Goal: Information Seeking & Learning: Learn about a topic

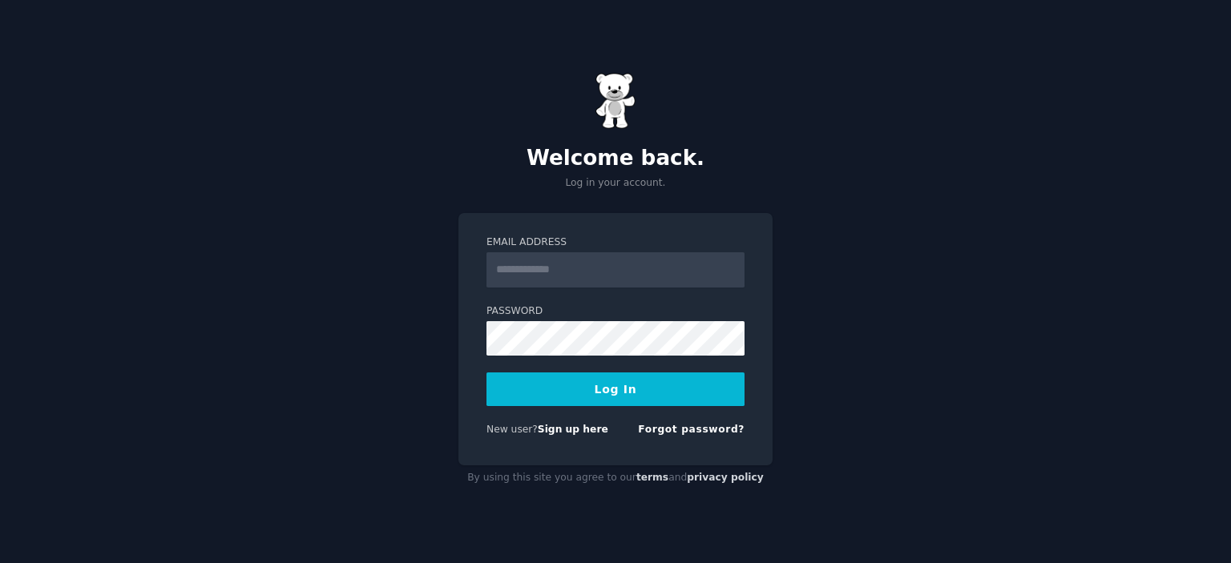
click at [569, 264] on input "Email Address" at bounding box center [615, 269] width 258 height 35
type input "**********"
click at [548, 381] on button "Log In" at bounding box center [615, 390] width 258 height 34
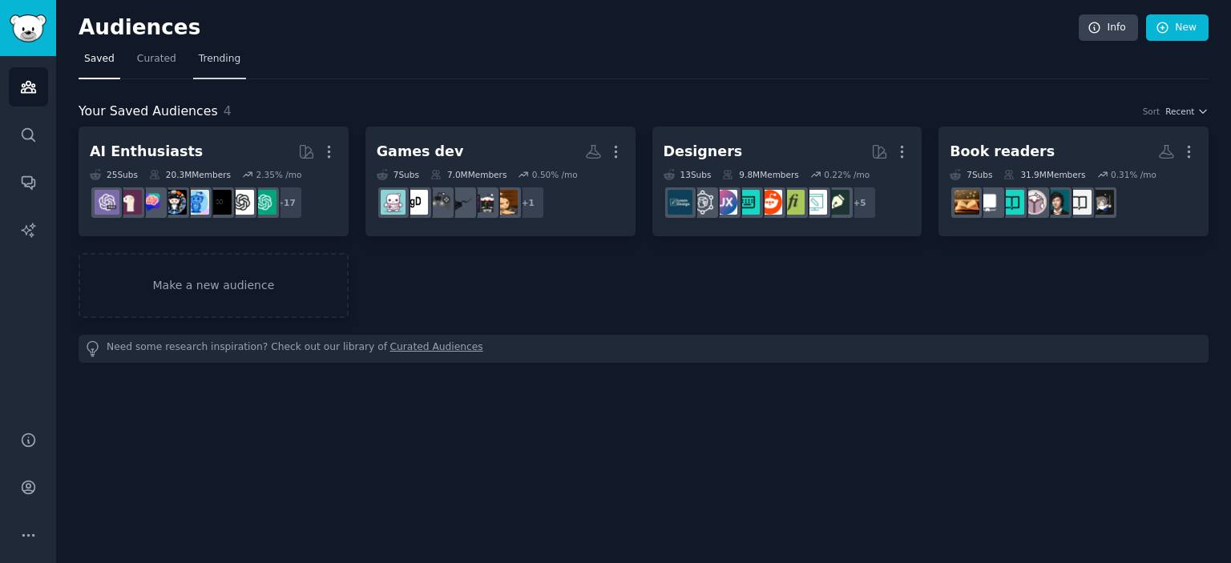
click at [193, 59] on link "Trending" at bounding box center [219, 62] width 53 height 33
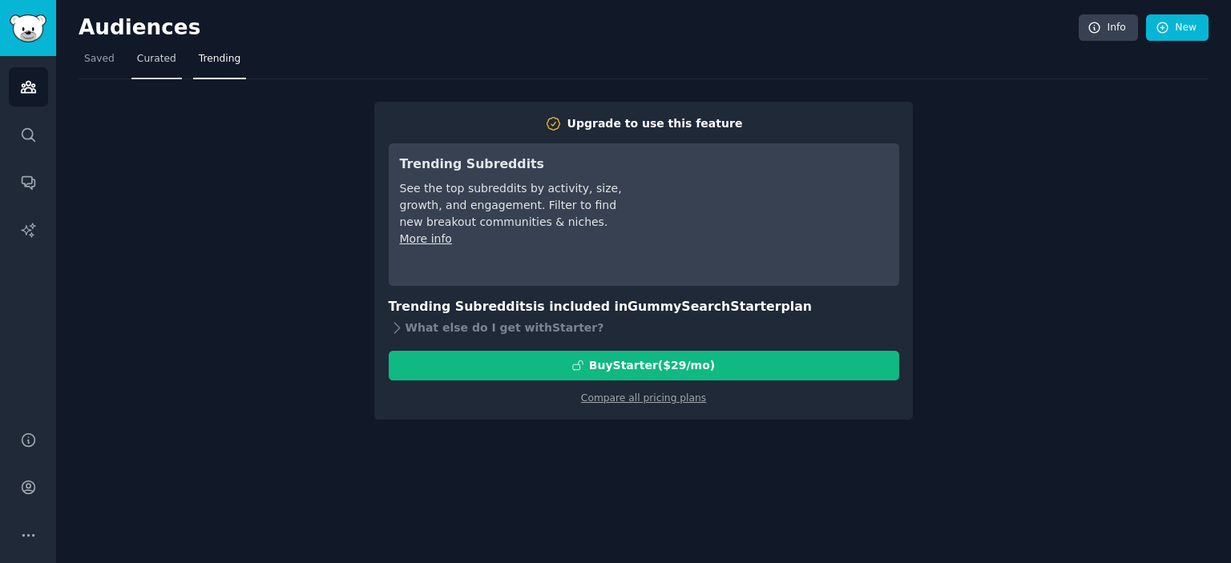
click at [137, 57] on span "Curated" at bounding box center [156, 59] width 39 height 14
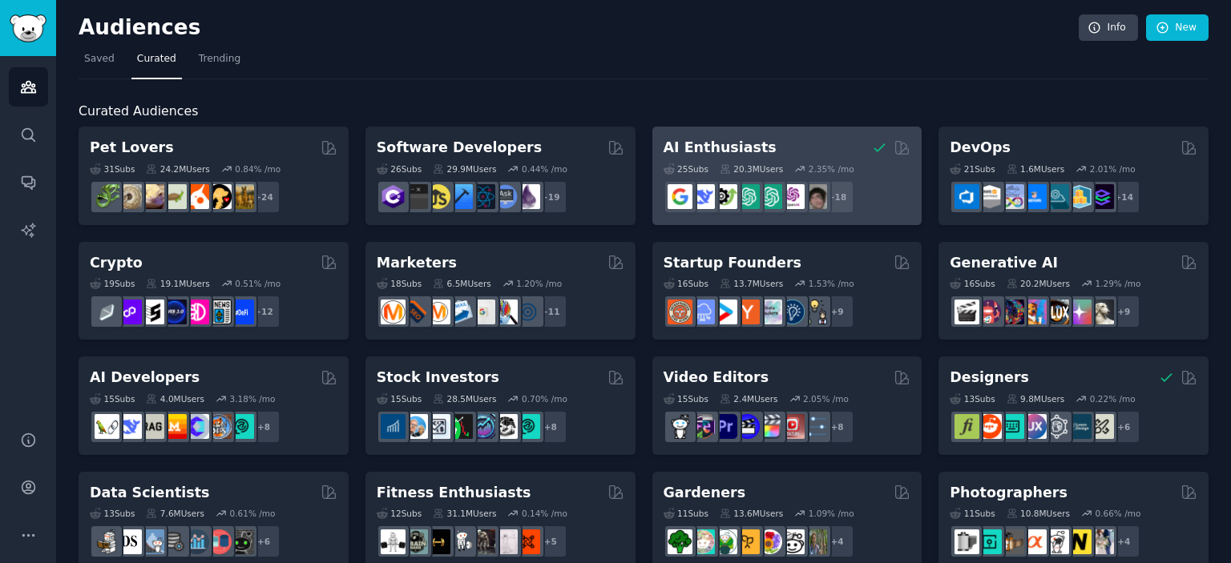
click at [814, 151] on div "AI Enthusiasts" at bounding box center [788, 148] width 248 height 20
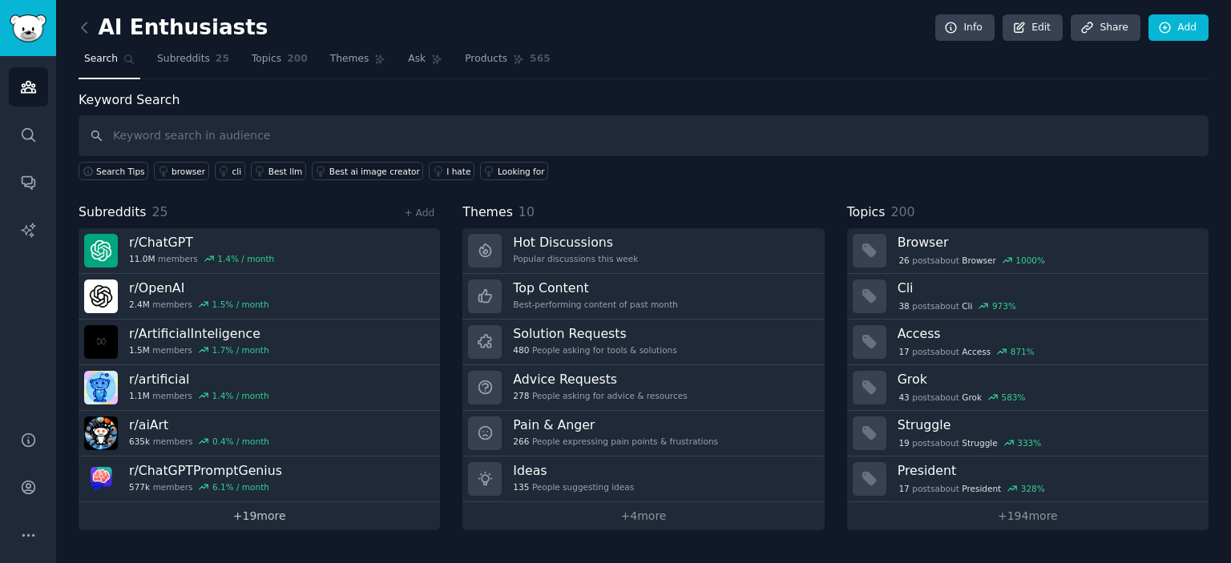
click at [304, 519] on link "+ 19 more" at bounding box center [259, 516] width 361 height 28
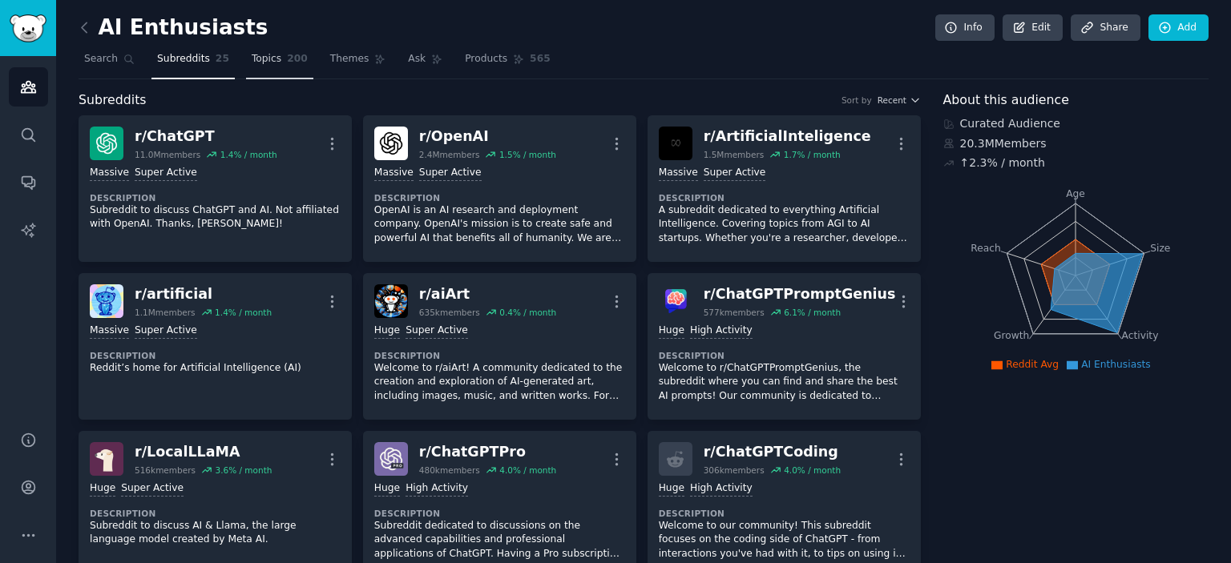
click at [274, 67] on link "Topics 200" at bounding box center [279, 62] width 67 height 33
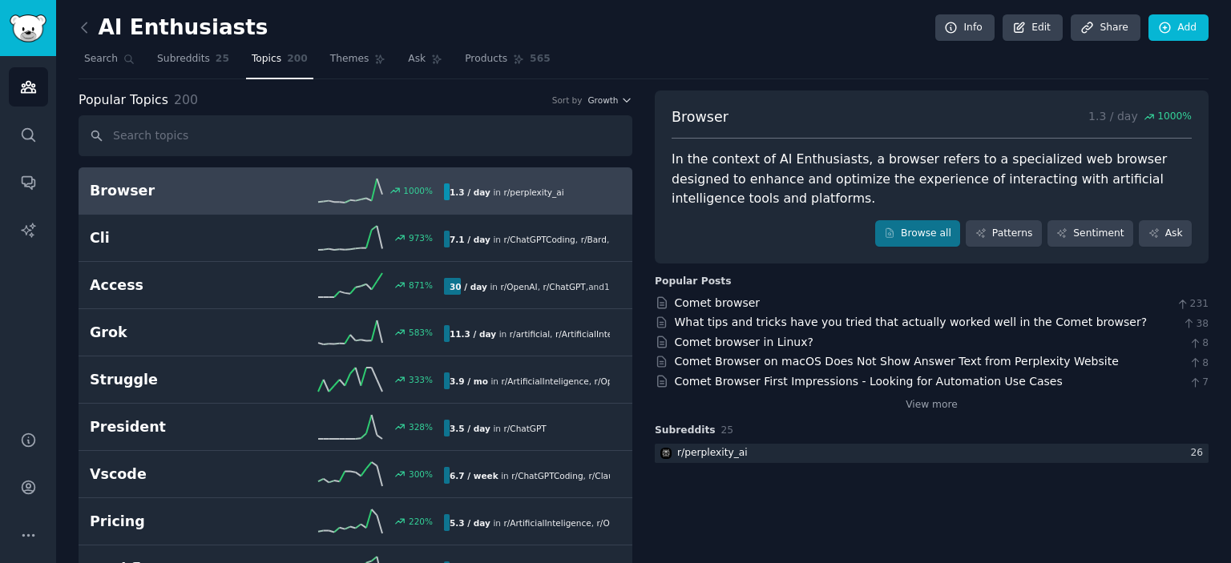
click at [187, 185] on h2 "Browser" at bounding box center [178, 191] width 177 height 20
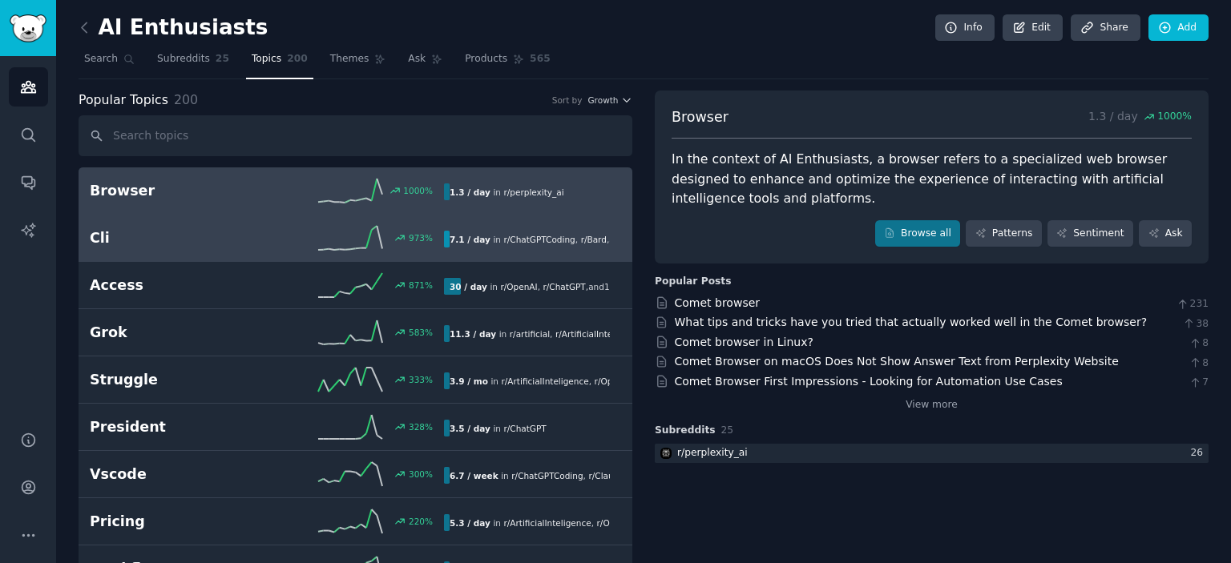
click at [292, 238] on div "973 %" at bounding box center [355, 238] width 177 height 24
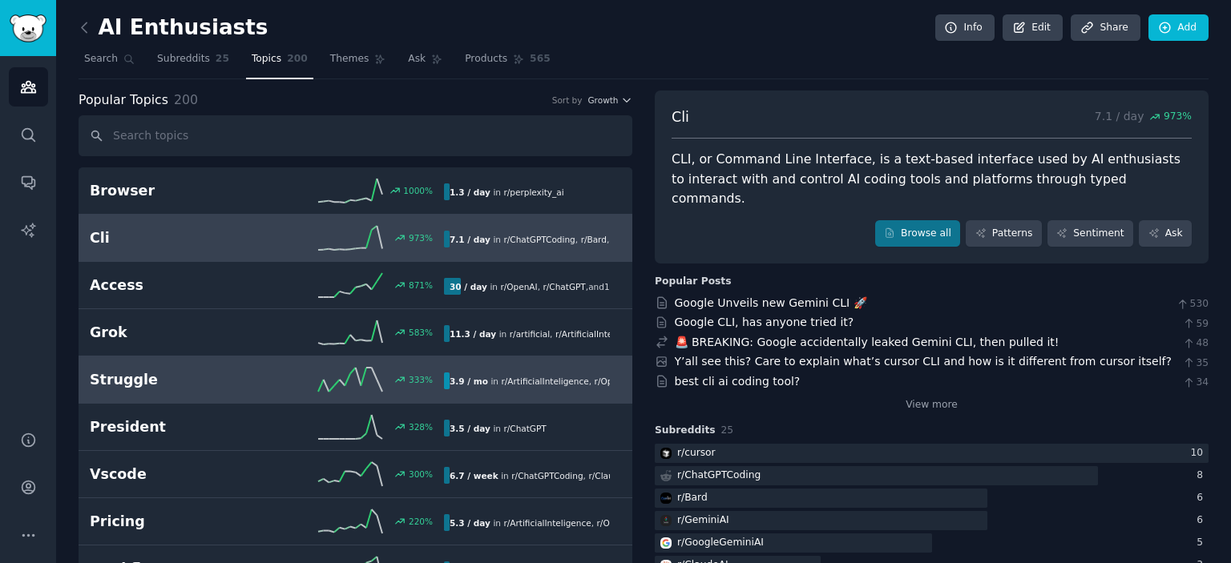
click at [212, 373] on h2 "Struggle" at bounding box center [178, 380] width 177 height 20
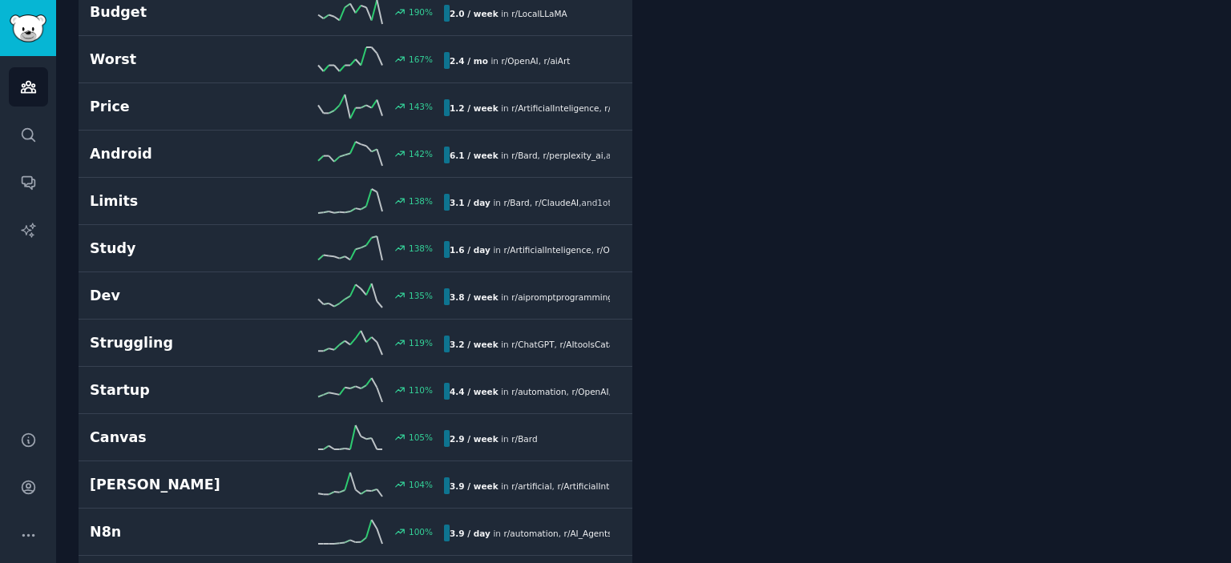
scroll to position [743, 0]
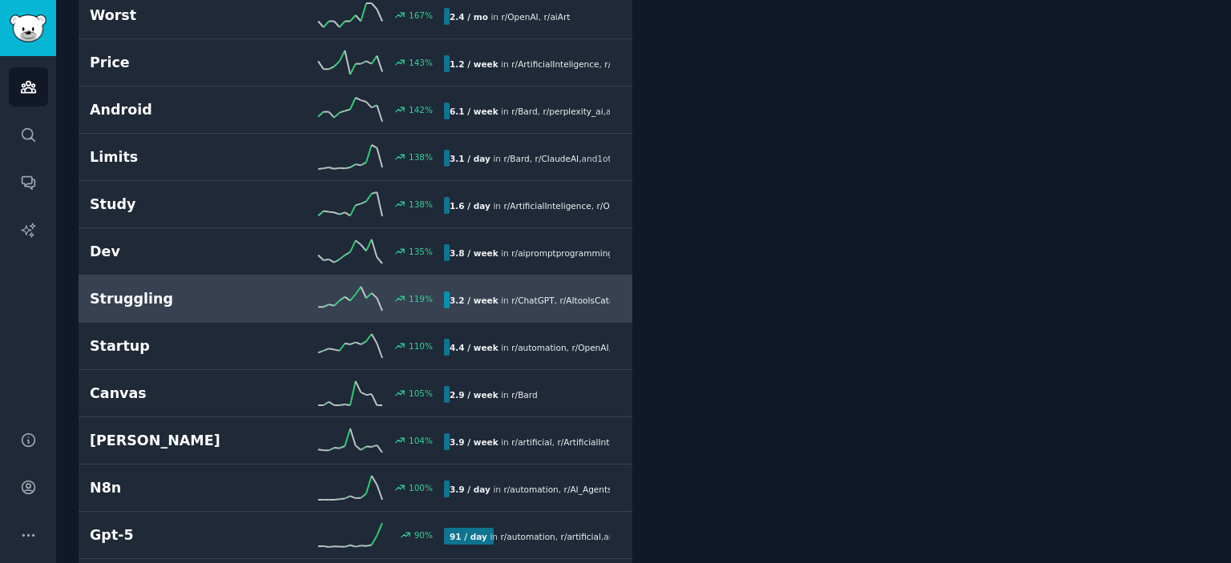
click at [273, 296] on div "119 %" at bounding box center [355, 299] width 177 height 24
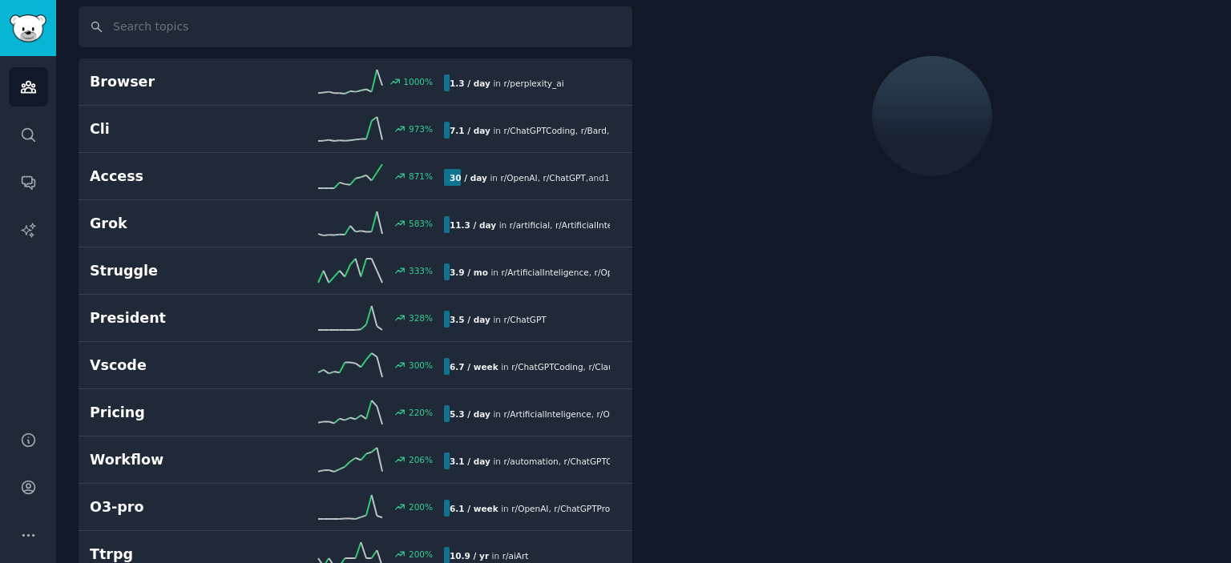
scroll to position [89, 0]
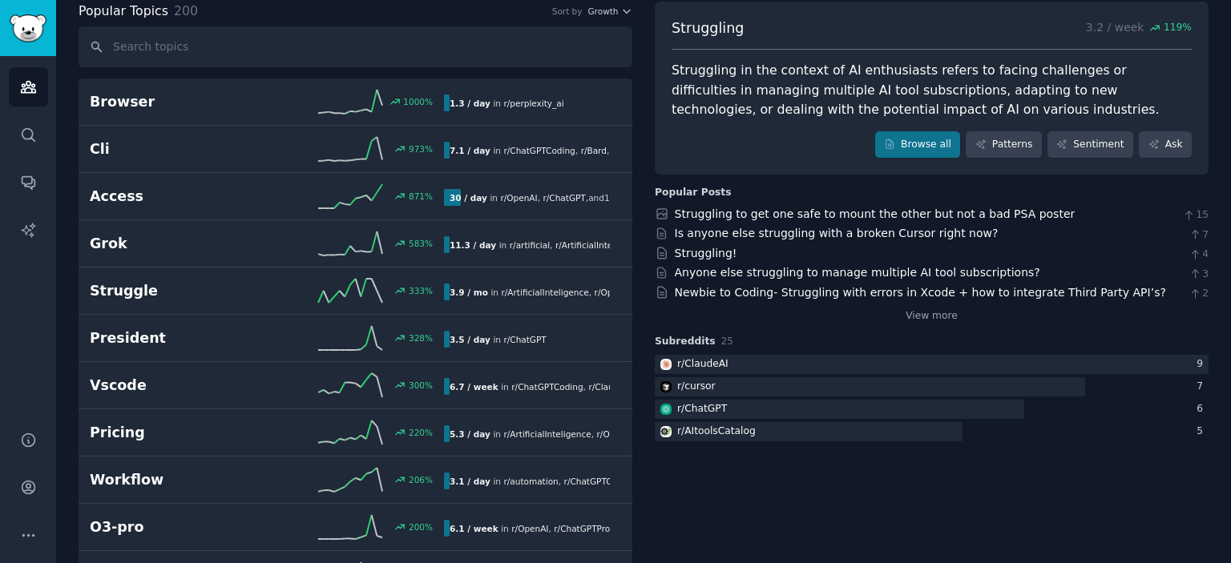
click at [1230, 14] on main "AI Enthusiasts Info Edit Share Add Search Subreddits 25 Topics 200 Themes Ask P…" at bounding box center [643, 281] width 1175 height 563
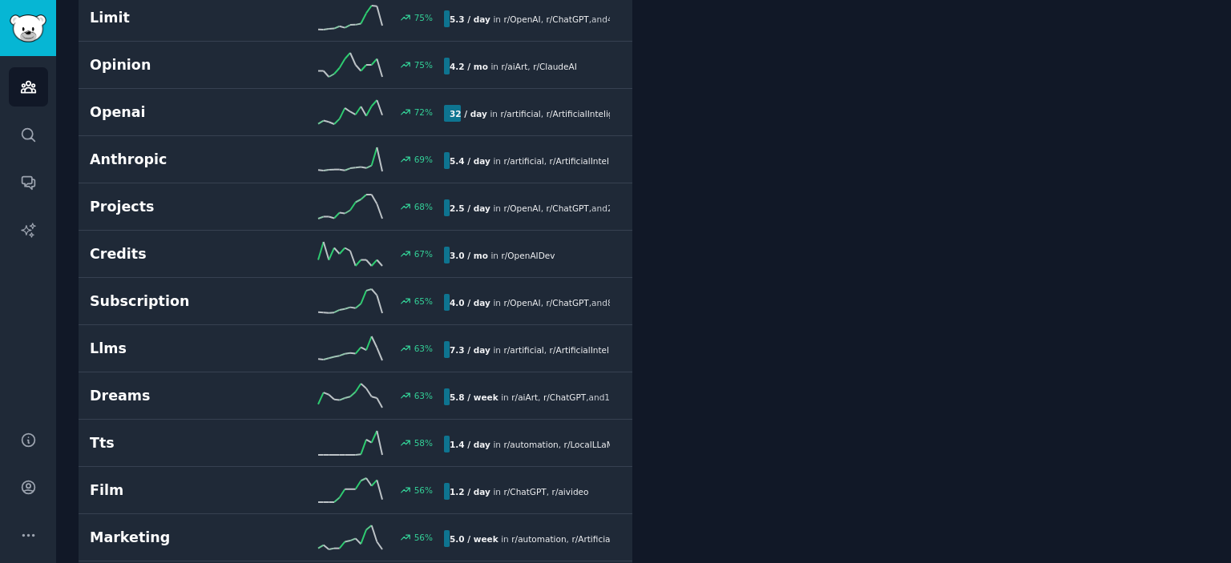
scroll to position [1519, 0]
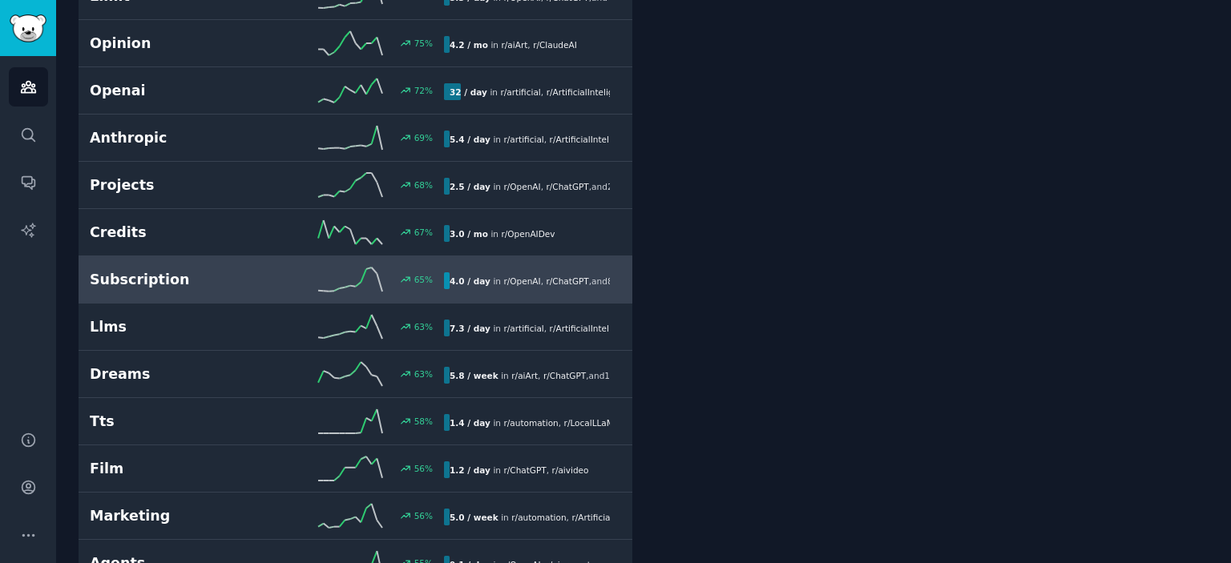
click at [264, 270] on h2 "Subscription" at bounding box center [178, 280] width 177 height 20
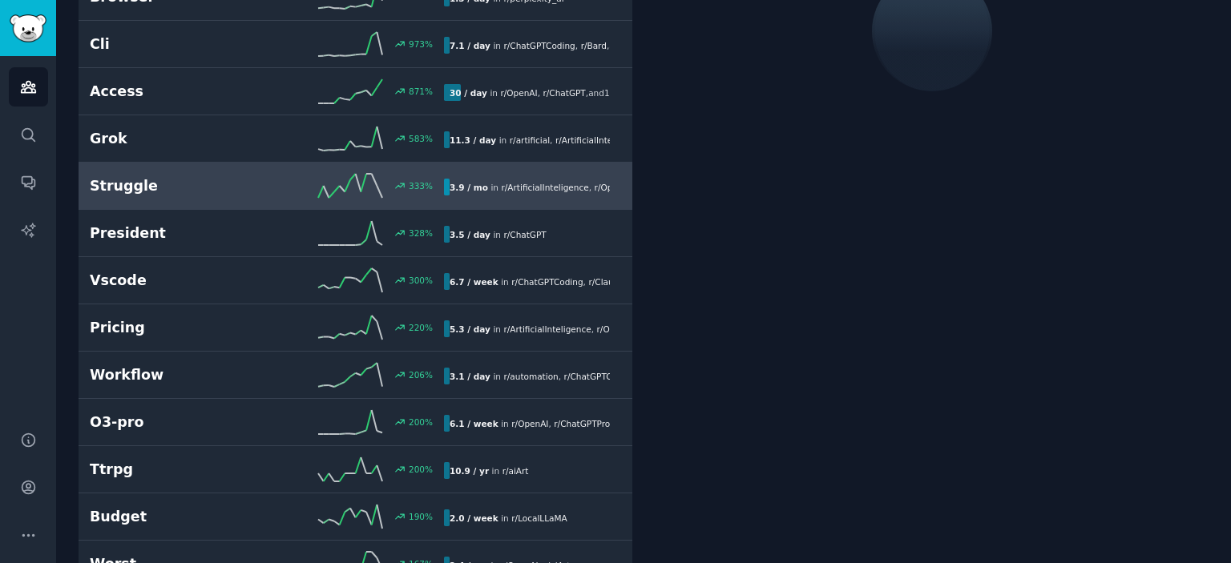
scroll to position [89, 0]
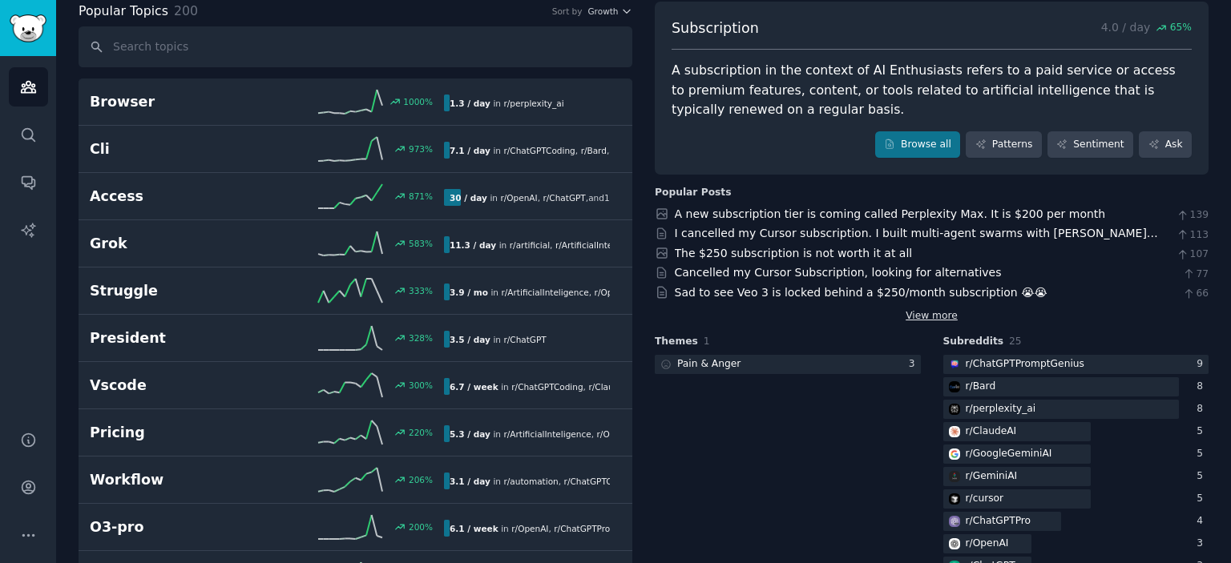
click at [922, 317] on link "View more" at bounding box center [932, 316] width 52 height 14
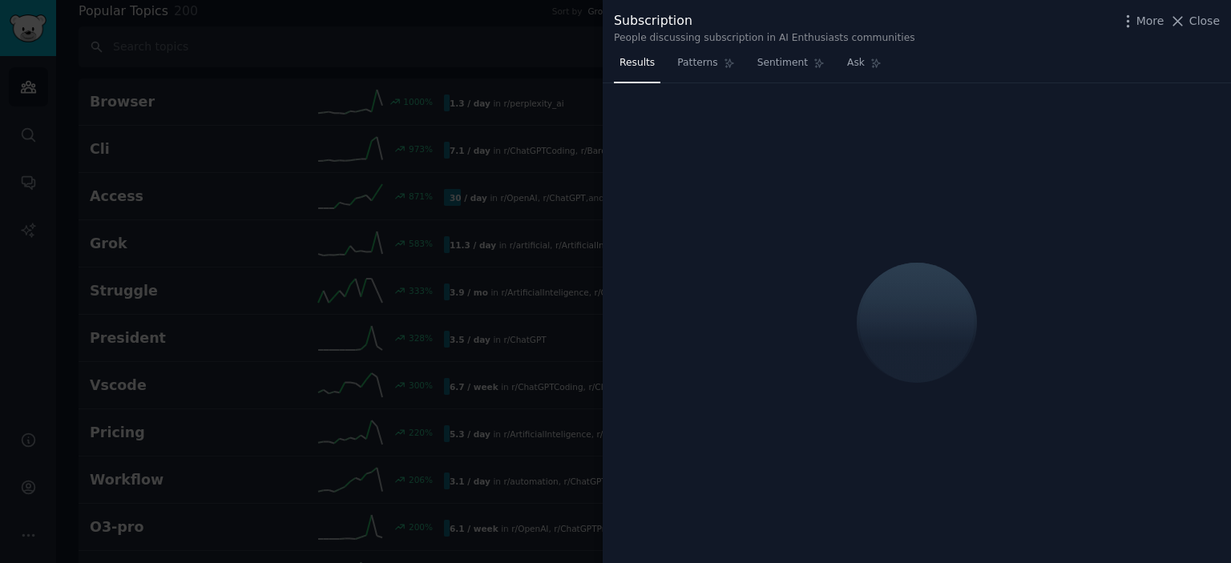
click at [570, 262] on div at bounding box center [615, 281] width 1231 height 563
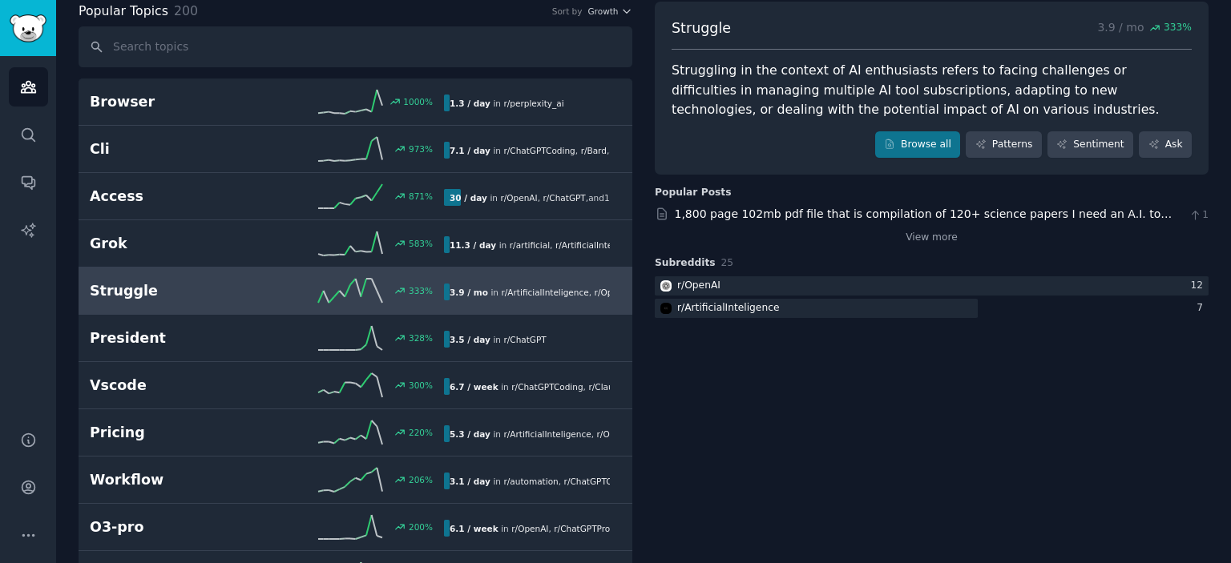
drag, startPoint x: 1226, startPoint y: 27, endPoint x: 1230, endPoint y: -6, distance: 33.1
click at [1230, 0] on html "Audiences Audiences Search Conversations AI Reports Help Account More AI Enthus…" at bounding box center [615, 281] width 1231 height 563
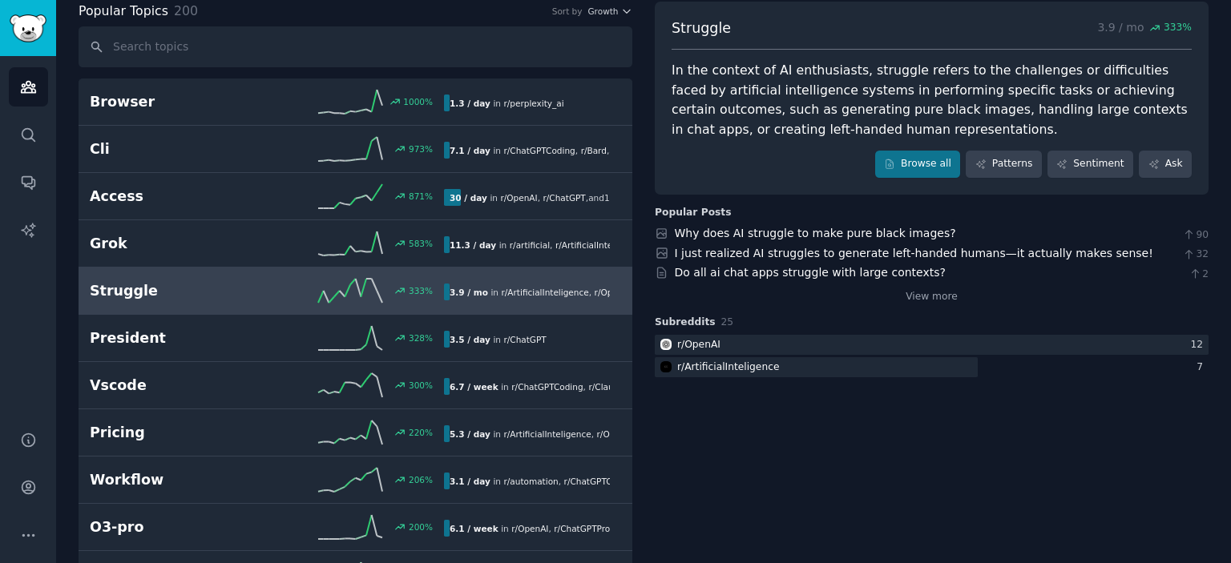
drag, startPoint x: 1230, startPoint y: 16, endPoint x: 67, endPoint y: 0, distance: 1163.7
click at [1230, 0] on html "Audiences Audiences Search Conversations AI Reports Help Account More AI Enthus…" at bounding box center [615, 281] width 1231 height 563
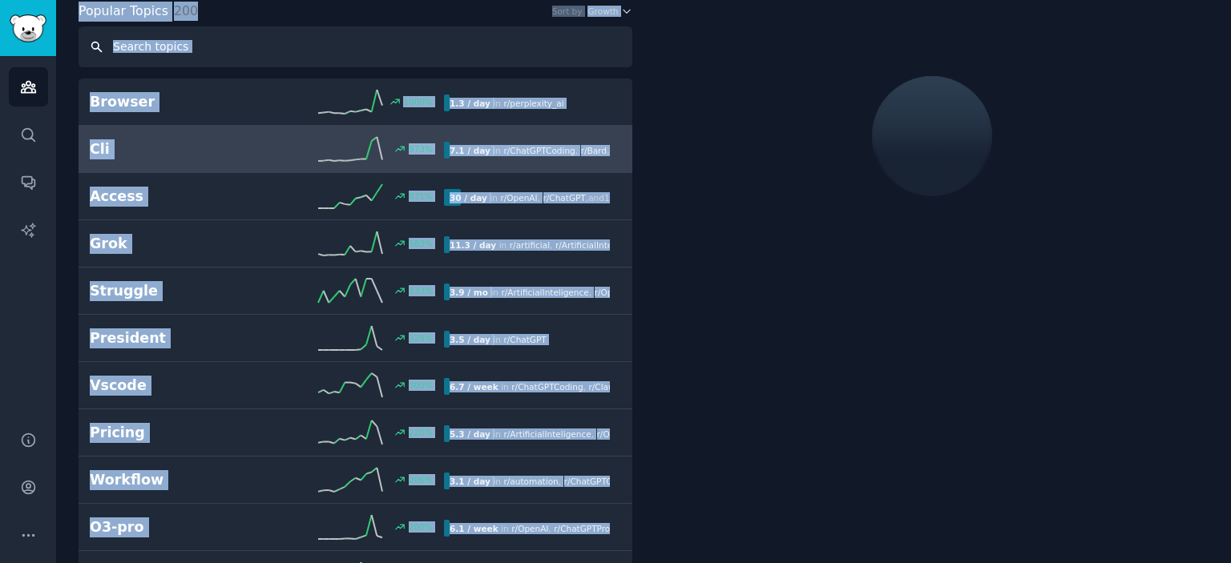
click at [244, 30] on input "text" at bounding box center [356, 46] width 554 height 41
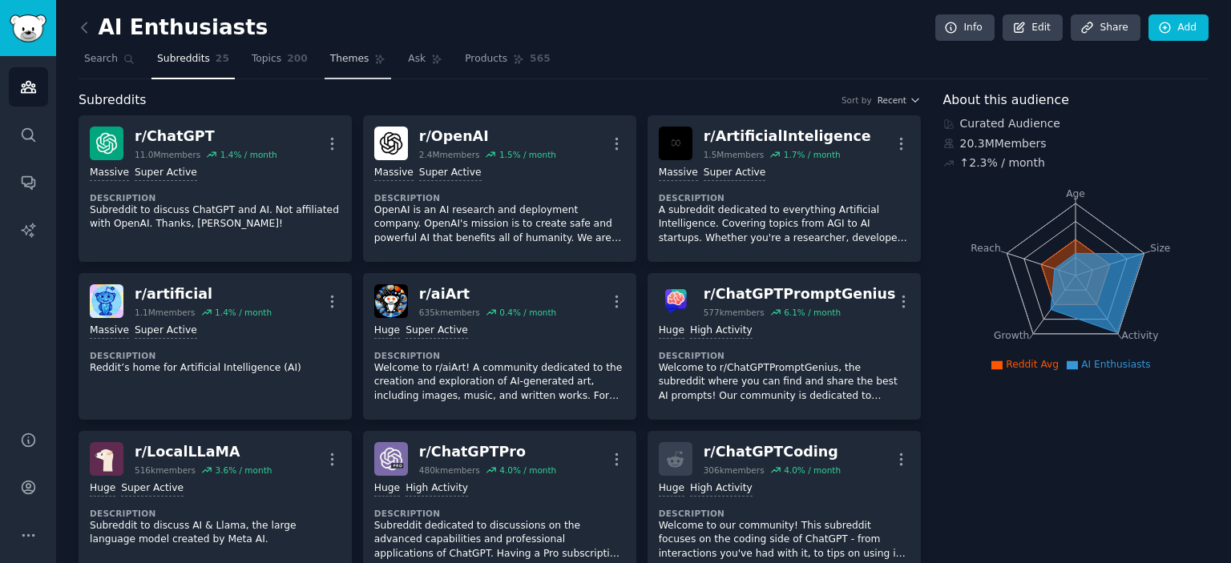
click at [330, 59] on span "Themes" at bounding box center [349, 59] width 39 height 14
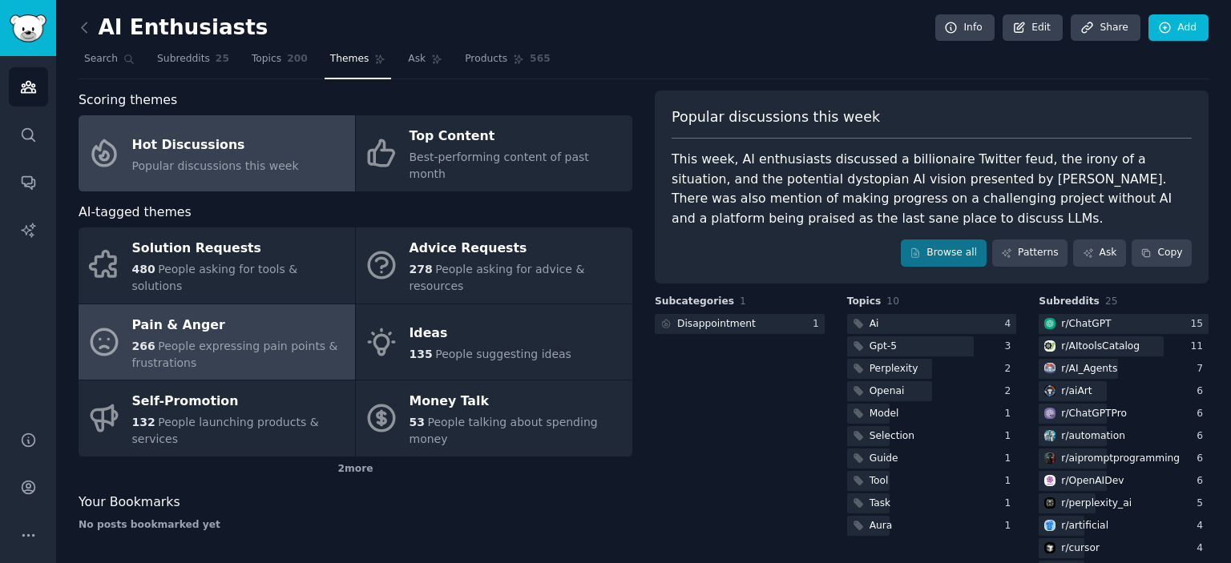
click at [256, 340] on span "People expressing pain points & frustrations" at bounding box center [235, 355] width 206 height 30
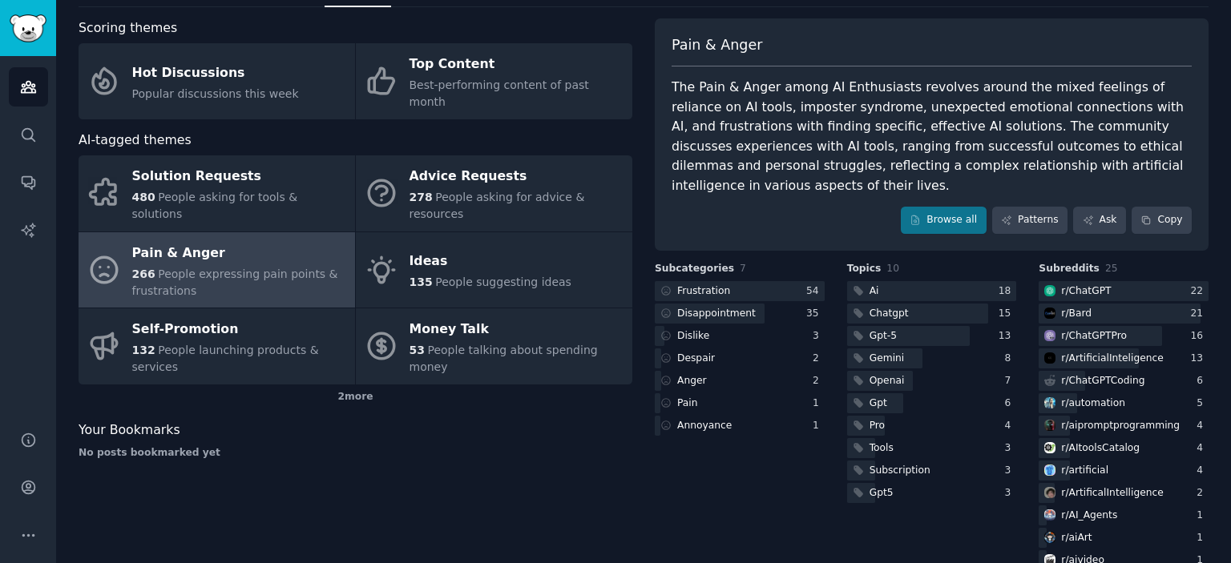
scroll to position [83, 0]
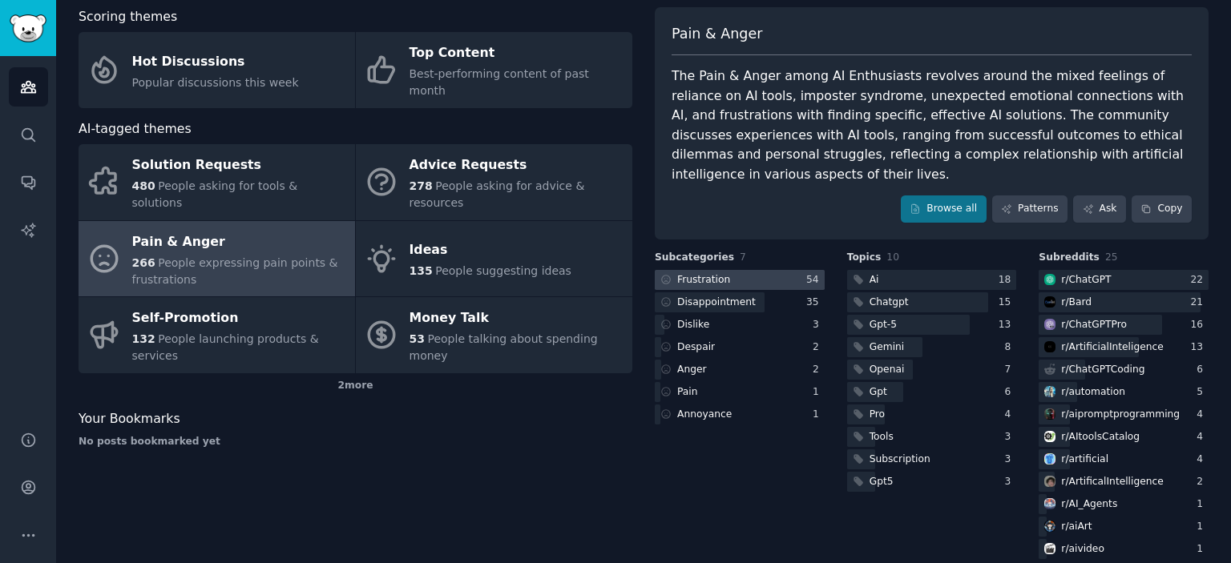
click at [740, 270] on div at bounding box center [740, 280] width 170 height 20
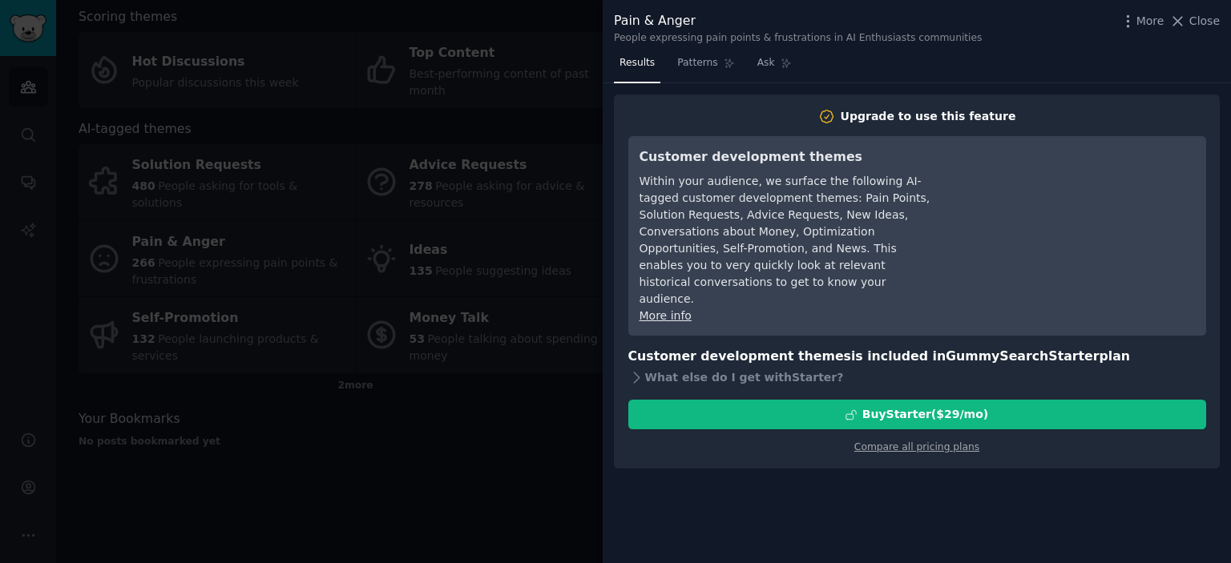
click at [556, 424] on div at bounding box center [615, 281] width 1231 height 563
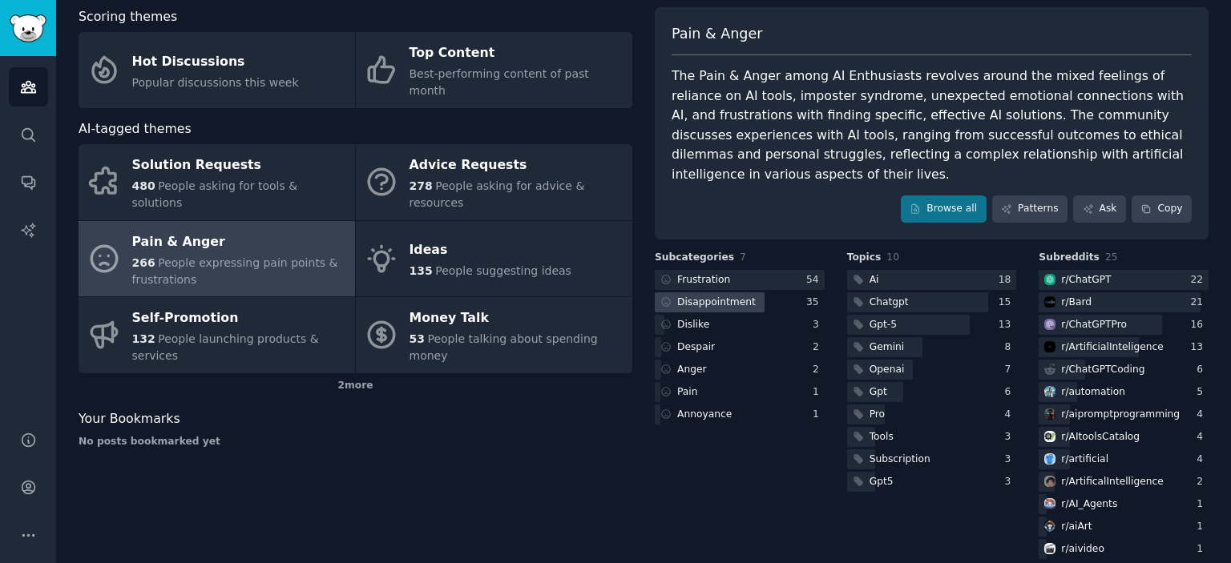
click at [720, 296] on div "Disappointment" at bounding box center [716, 303] width 79 height 14
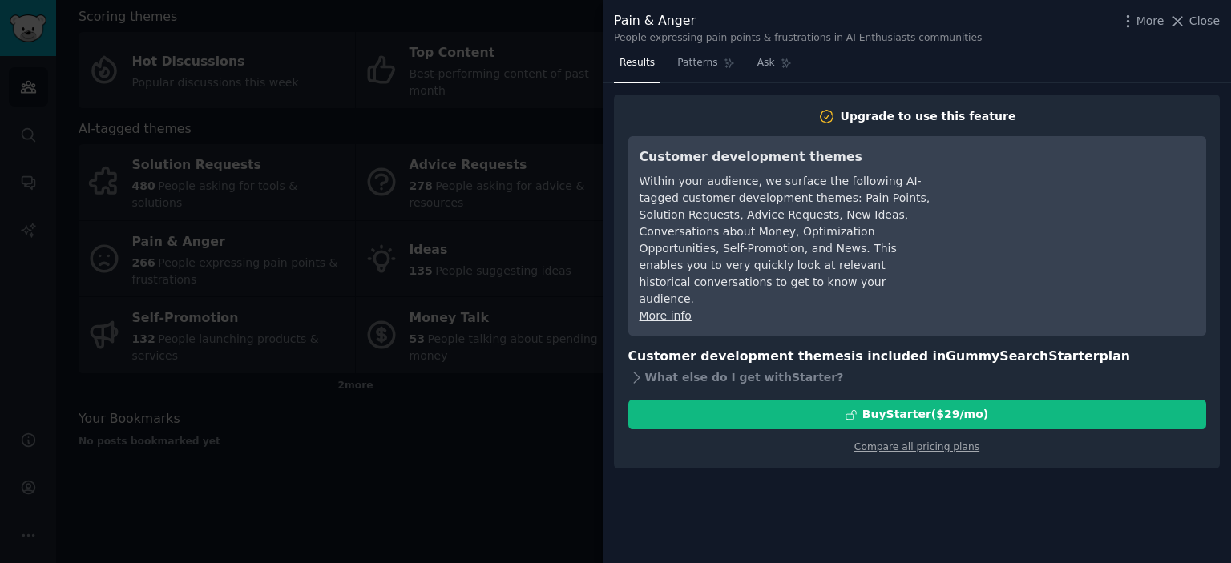
click at [542, 365] on div at bounding box center [615, 281] width 1231 height 563
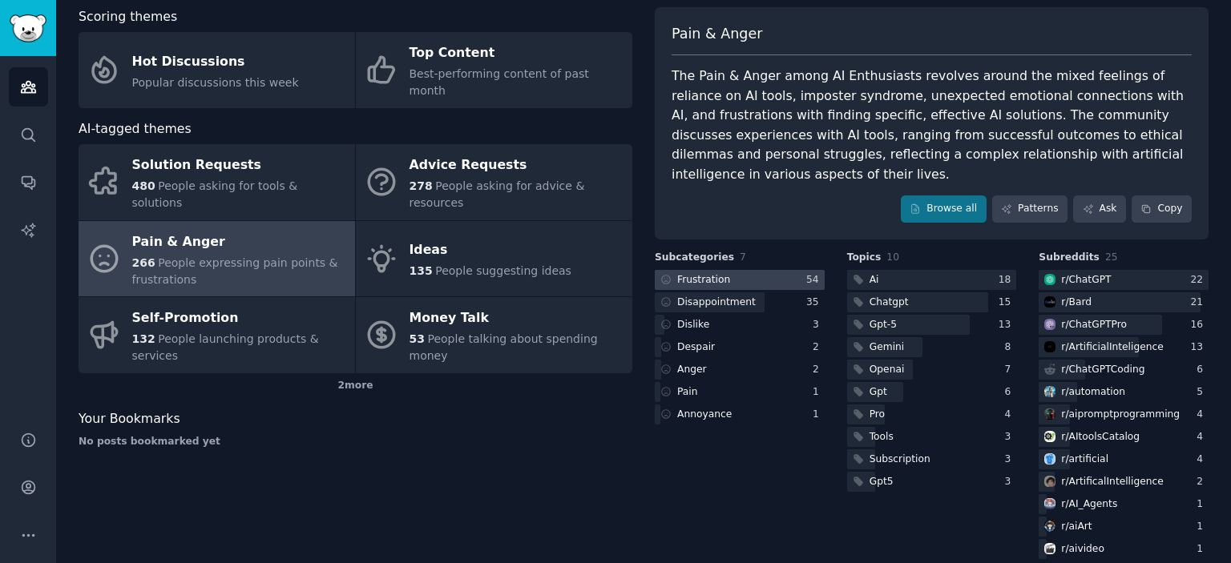
click at [719, 273] on div "Frustration" at bounding box center [703, 280] width 53 height 14
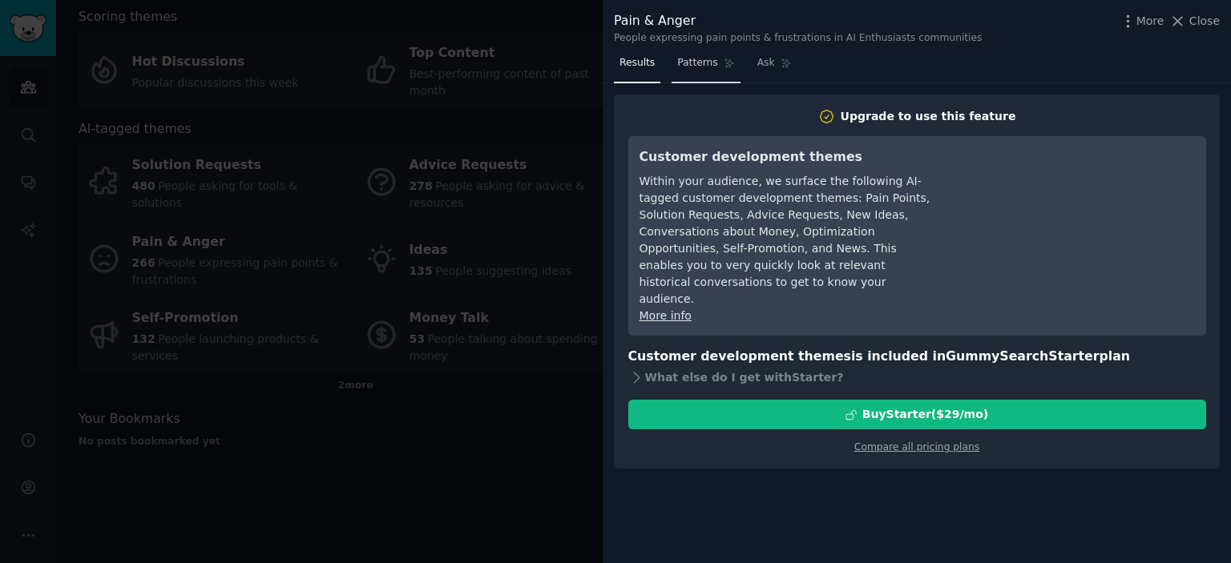
click at [686, 54] on link "Patterns" at bounding box center [706, 66] width 68 height 33
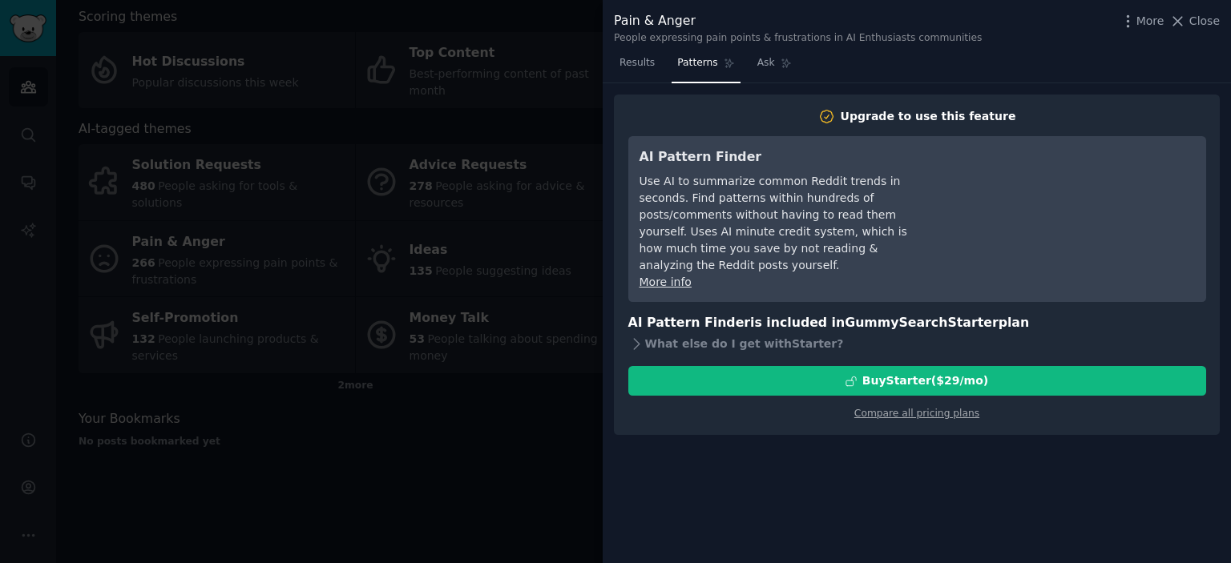
click at [459, 519] on div at bounding box center [615, 281] width 1231 height 563
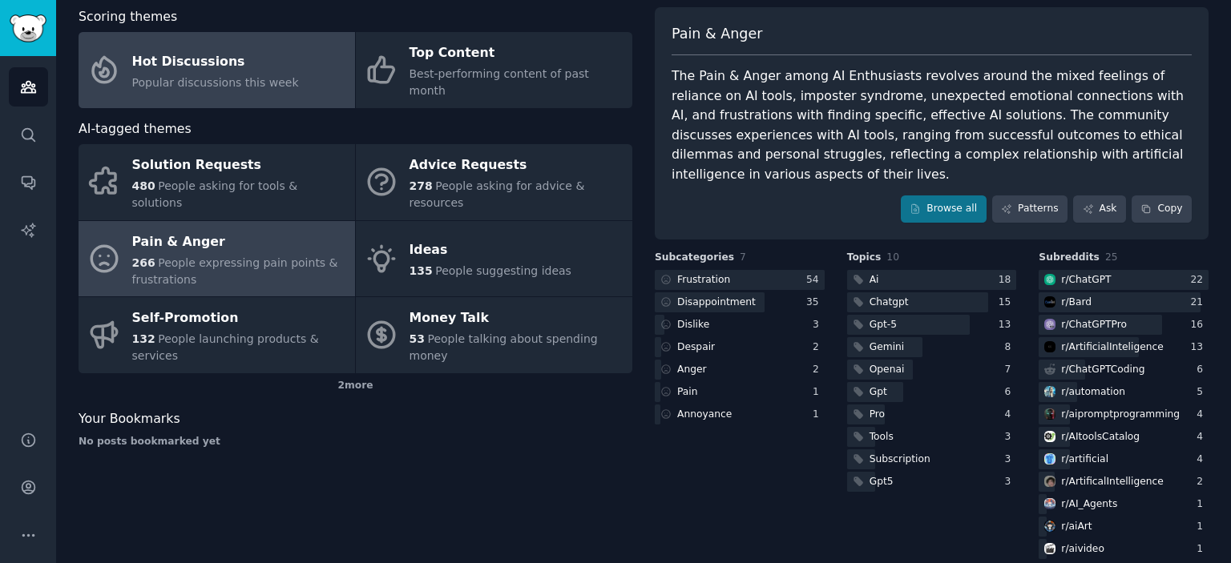
click at [297, 73] on link "Hot Discussions Popular discussions this week" at bounding box center [217, 70] width 276 height 76
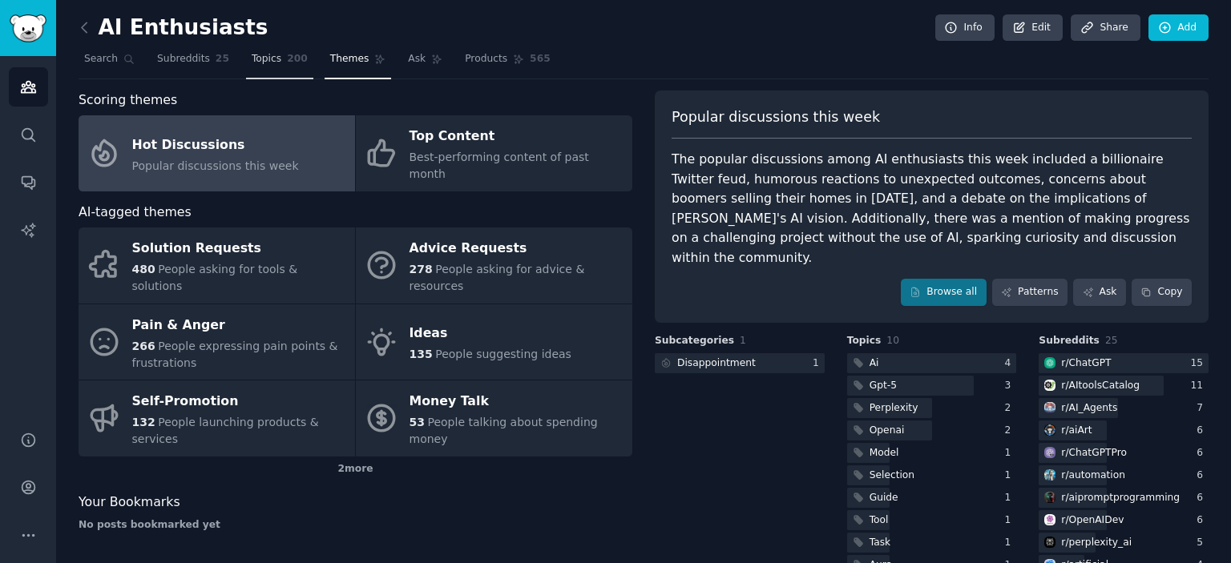
click at [265, 59] on span "Topics" at bounding box center [267, 59] width 30 height 14
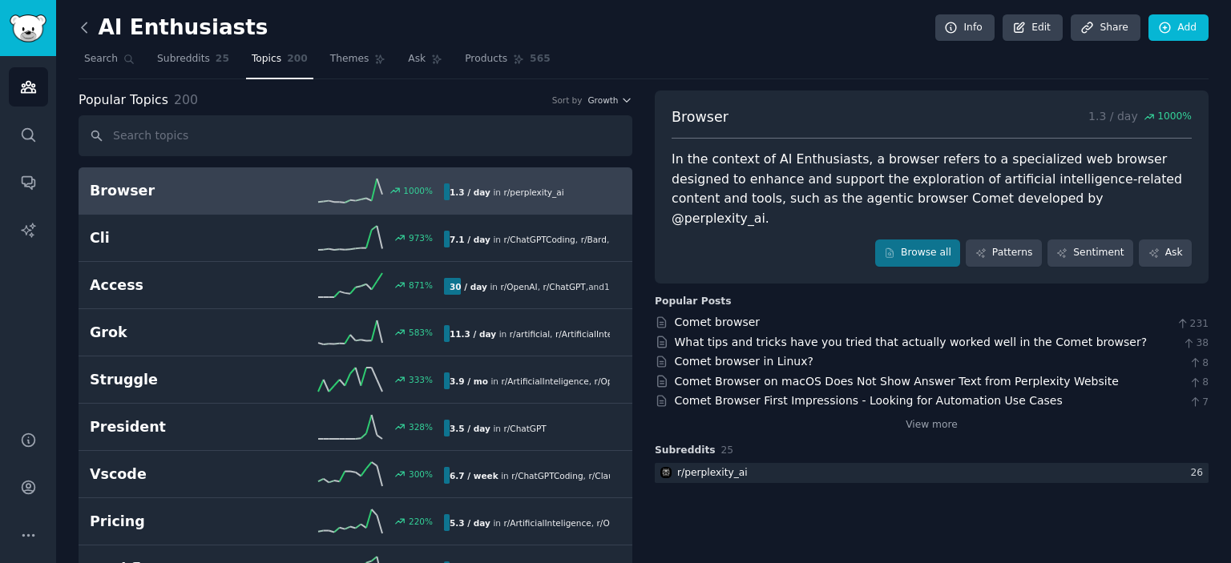
click at [83, 22] on icon at bounding box center [84, 27] width 17 height 17
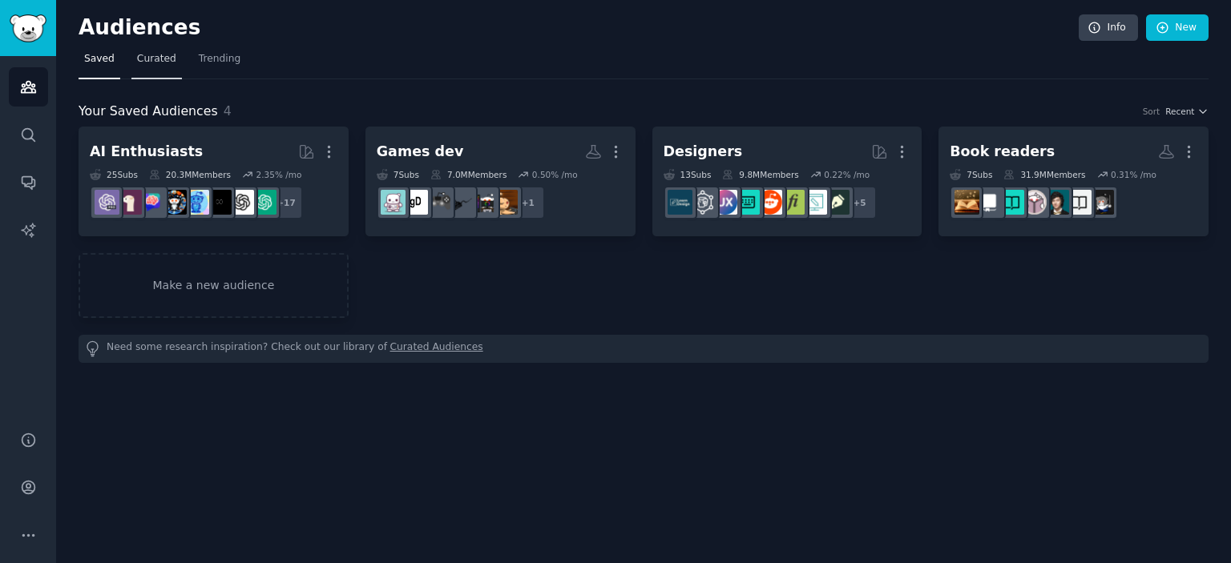
click at [158, 67] on link "Curated" at bounding box center [156, 62] width 50 height 33
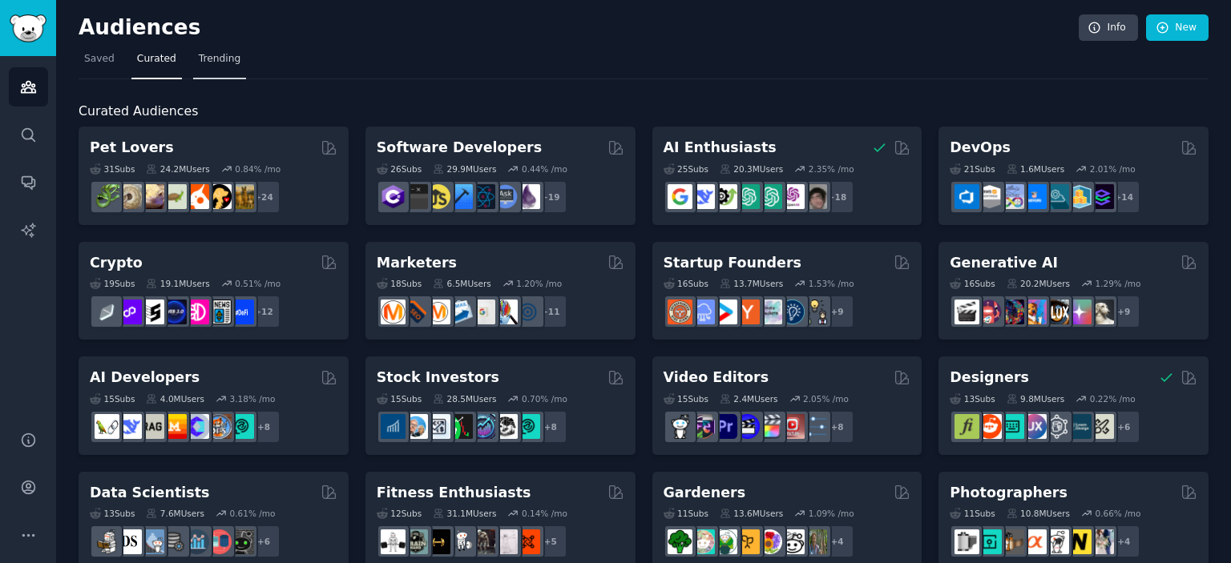
click at [199, 64] on span "Trending" at bounding box center [220, 59] width 42 height 14
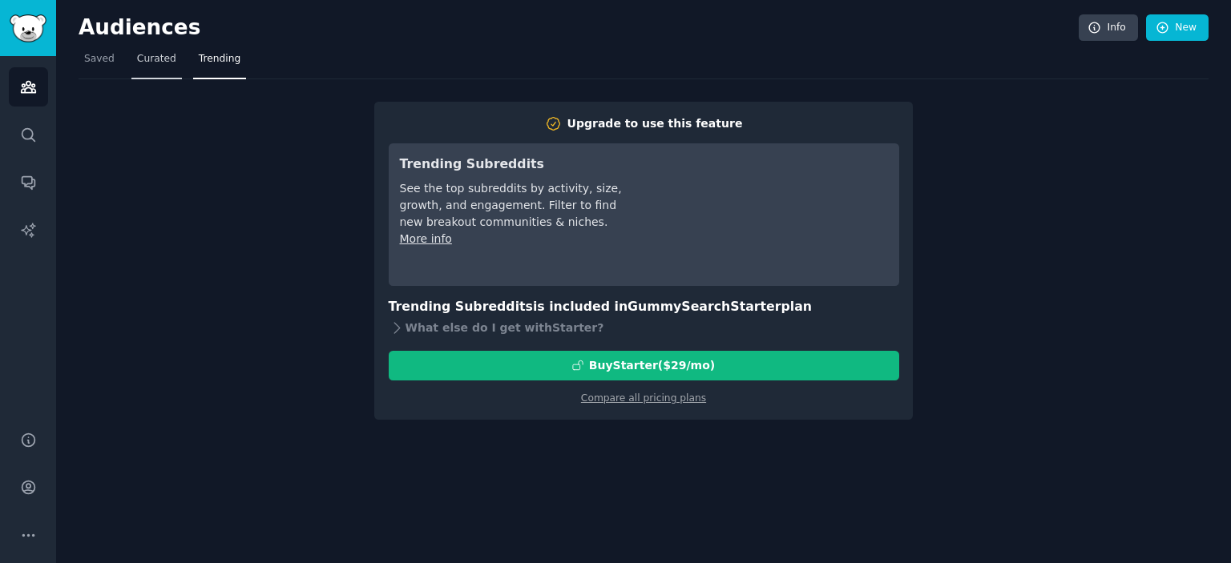
click at [156, 63] on span "Curated" at bounding box center [156, 59] width 39 height 14
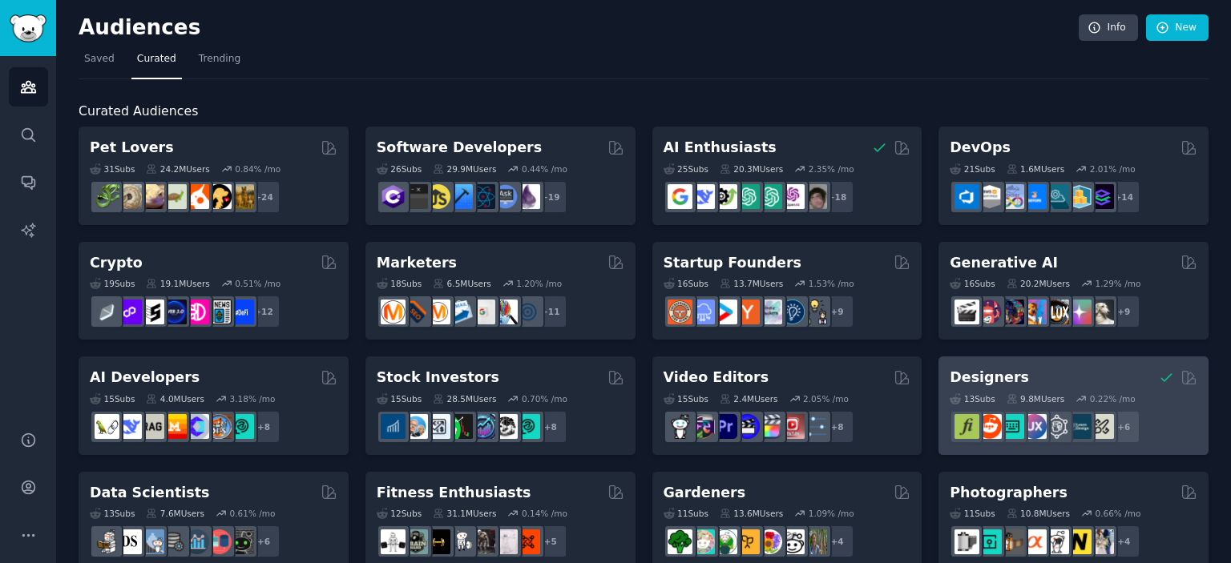
click at [1077, 377] on div "Designers" at bounding box center [1074, 378] width 248 height 20
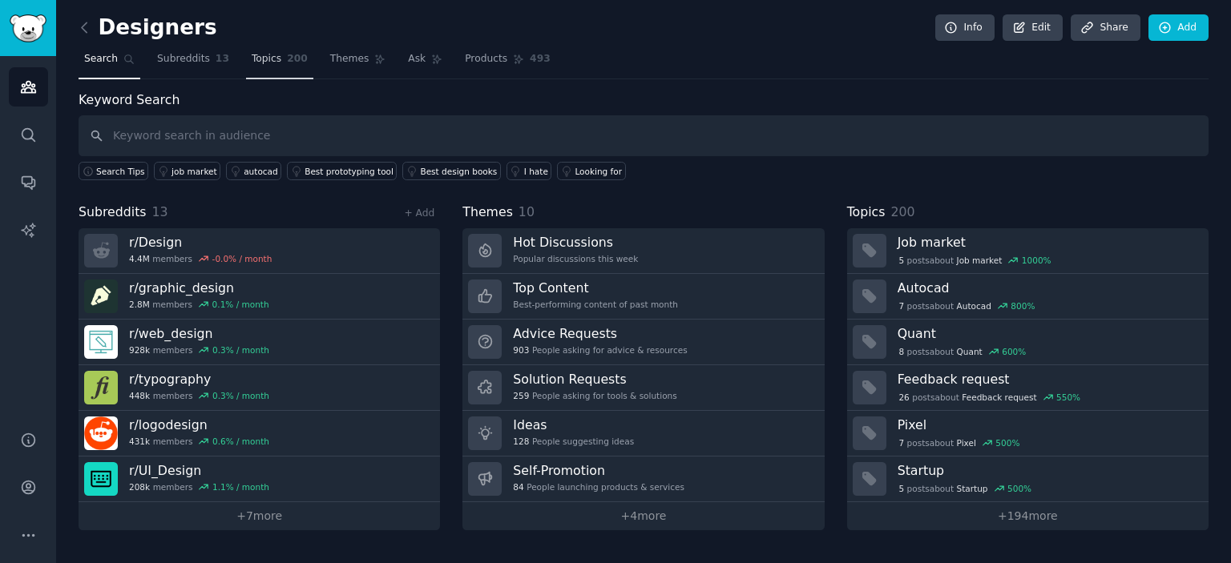
click at [256, 60] on span "Topics" at bounding box center [267, 59] width 30 height 14
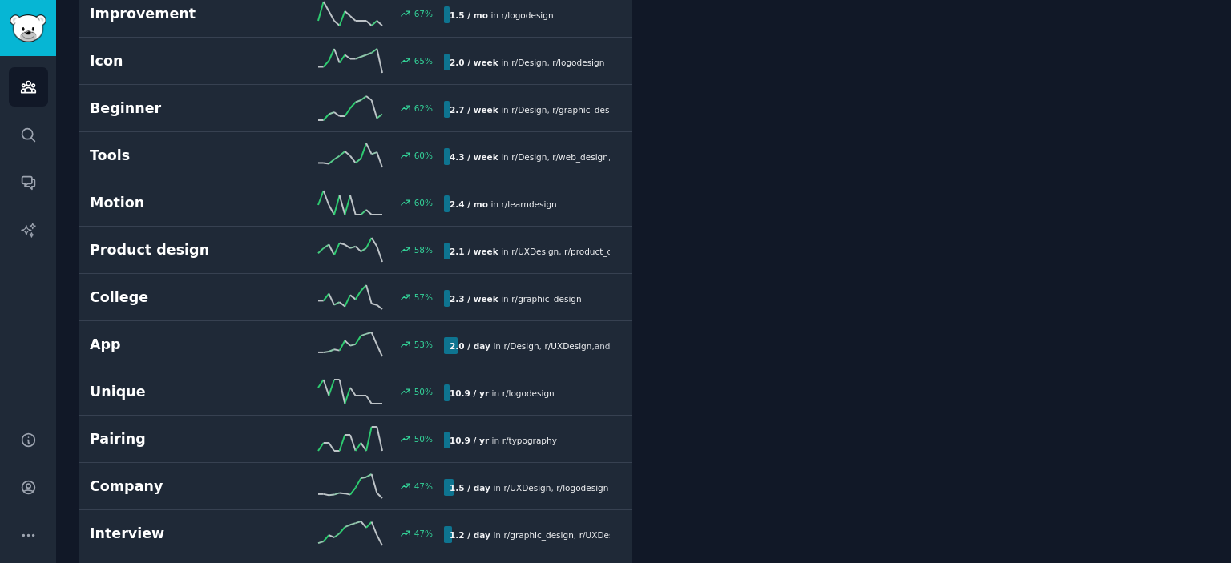
scroll to position [2327, 0]
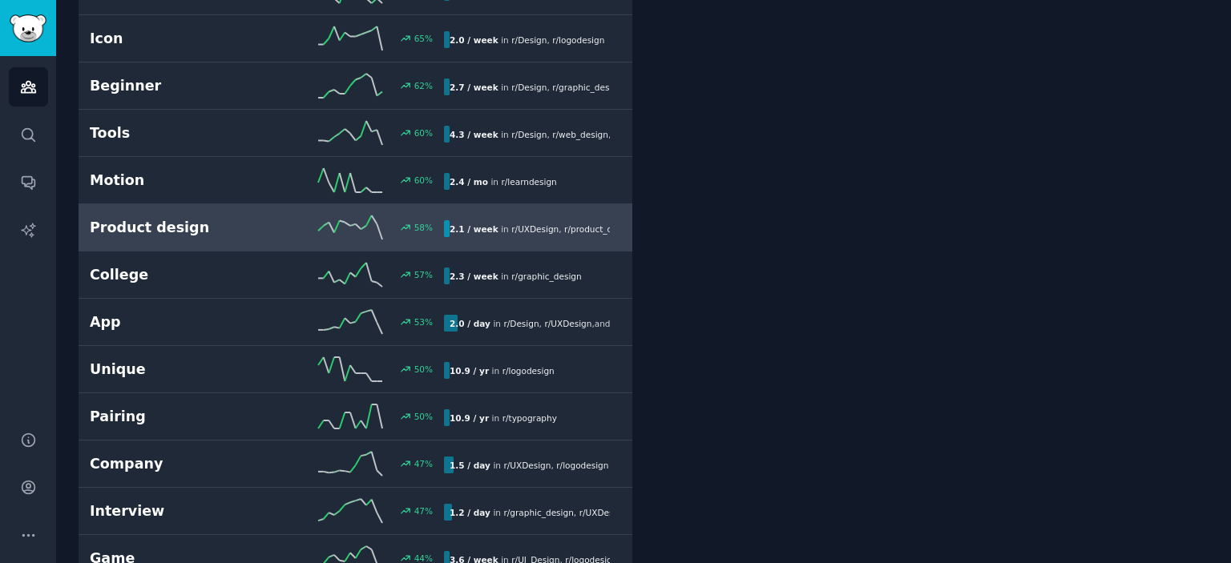
click at [259, 220] on h2 "Product design" at bounding box center [178, 228] width 177 height 20
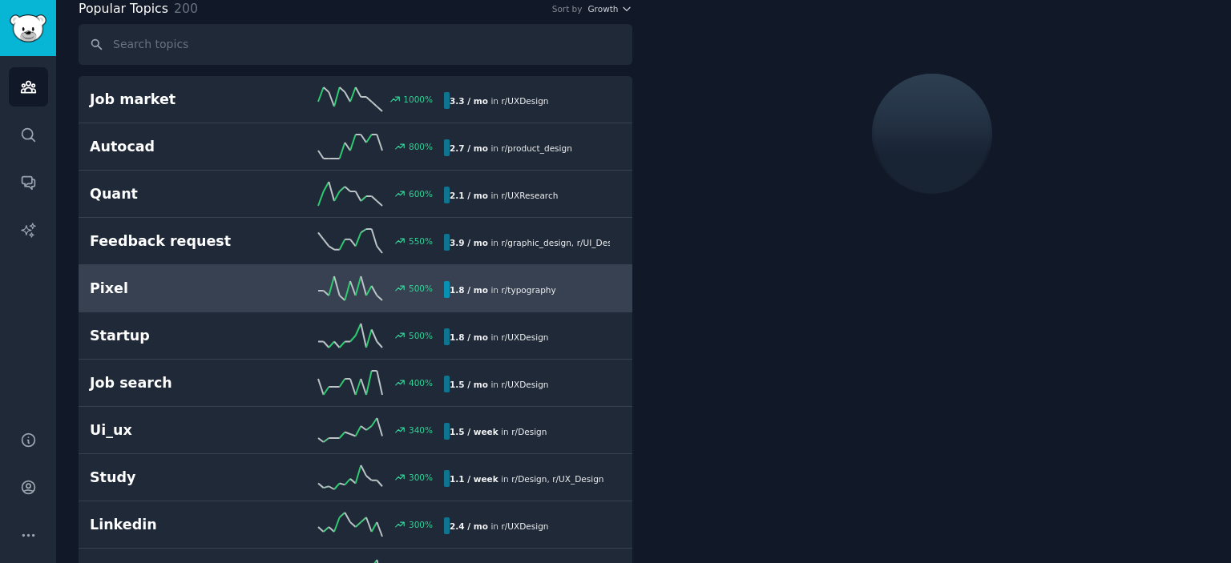
scroll to position [89, 0]
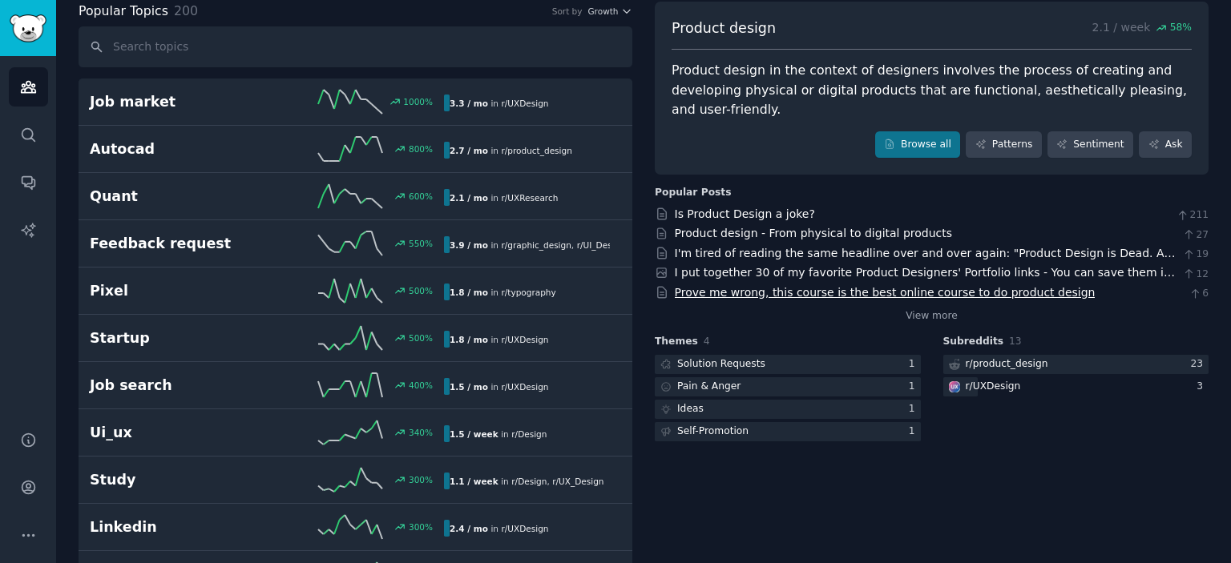
click at [721, 286] on link "Prove me wrong, this course is the best online course to do product design" at bounding box center [885, 292] width 421 height 13
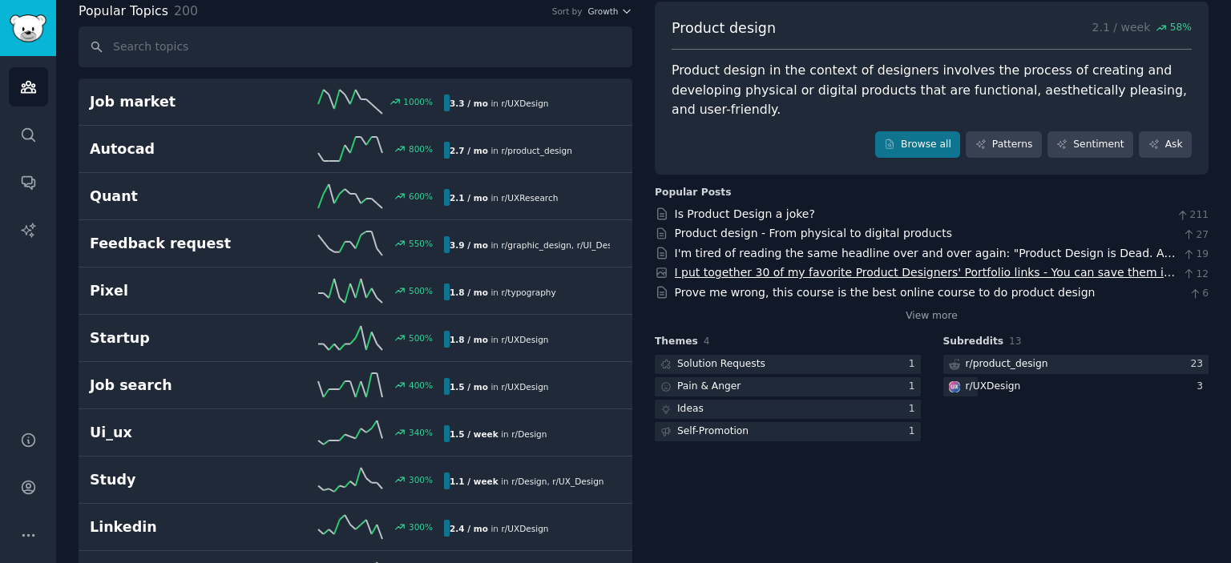
click at [710, 266] on link "I put together 30 of my favorite Product Designers' Portfolio links - You can s…" at bounding box center [925, 281] width 500 height 30
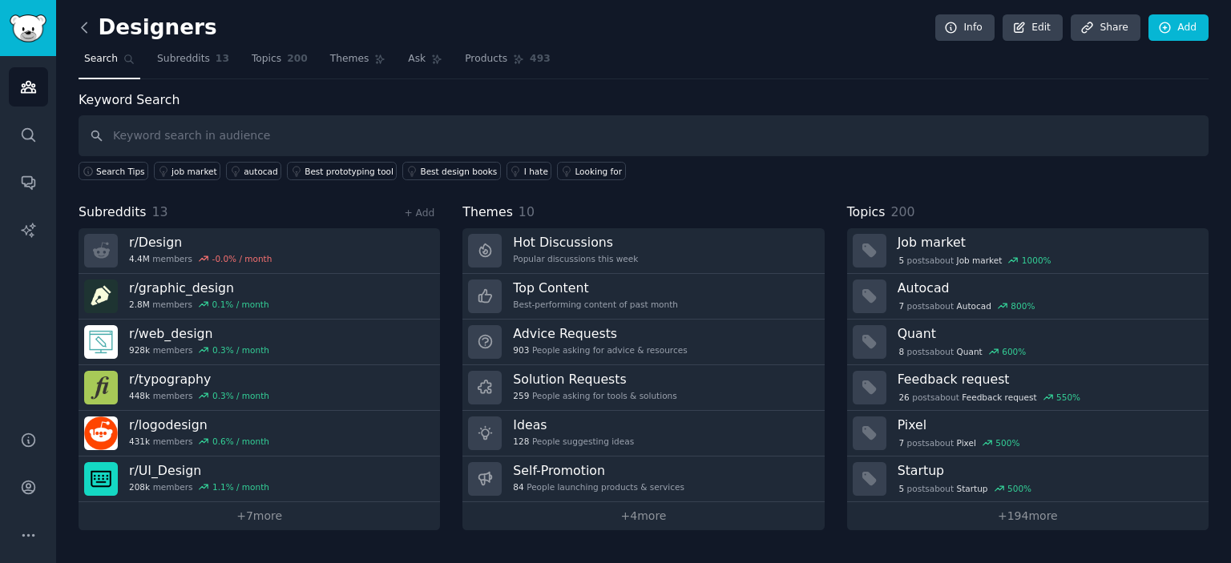
click at [82, 30] on icon at bounding box center [84, 27] width 17 height 17
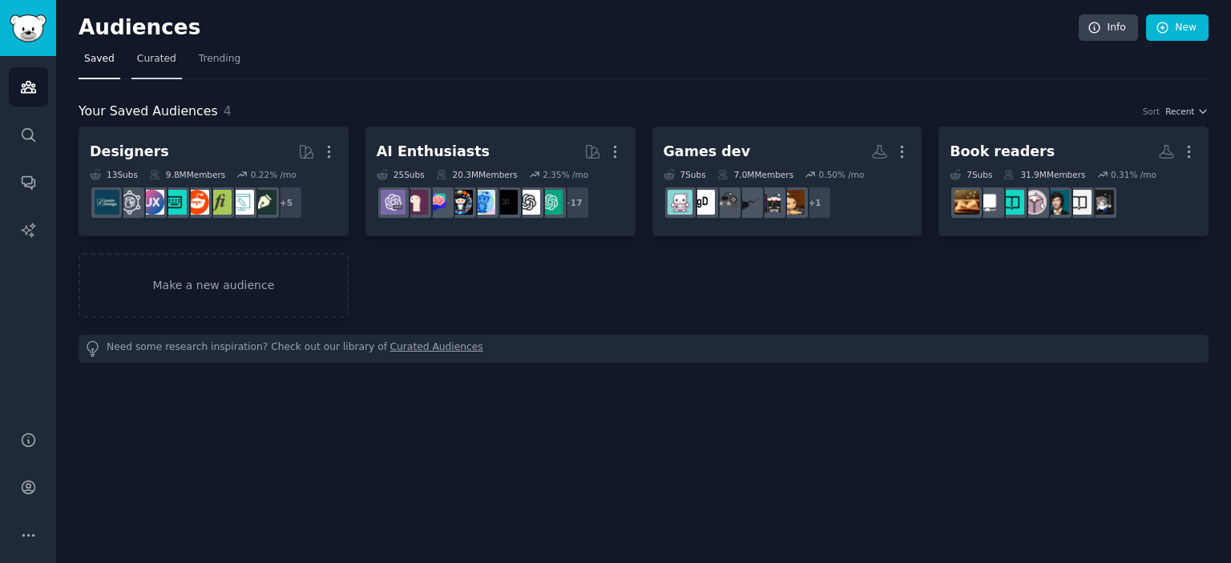
click at [145, 54] on span "Curated" at bounding box center [156, 59] width 39 height 14
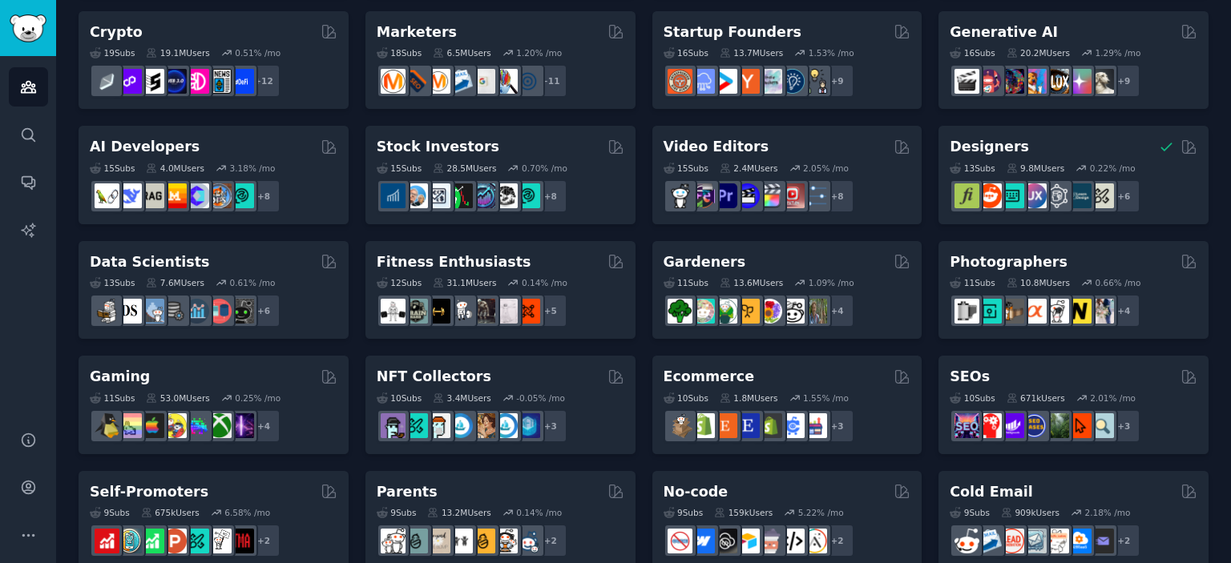
scroll to position [718, 0]
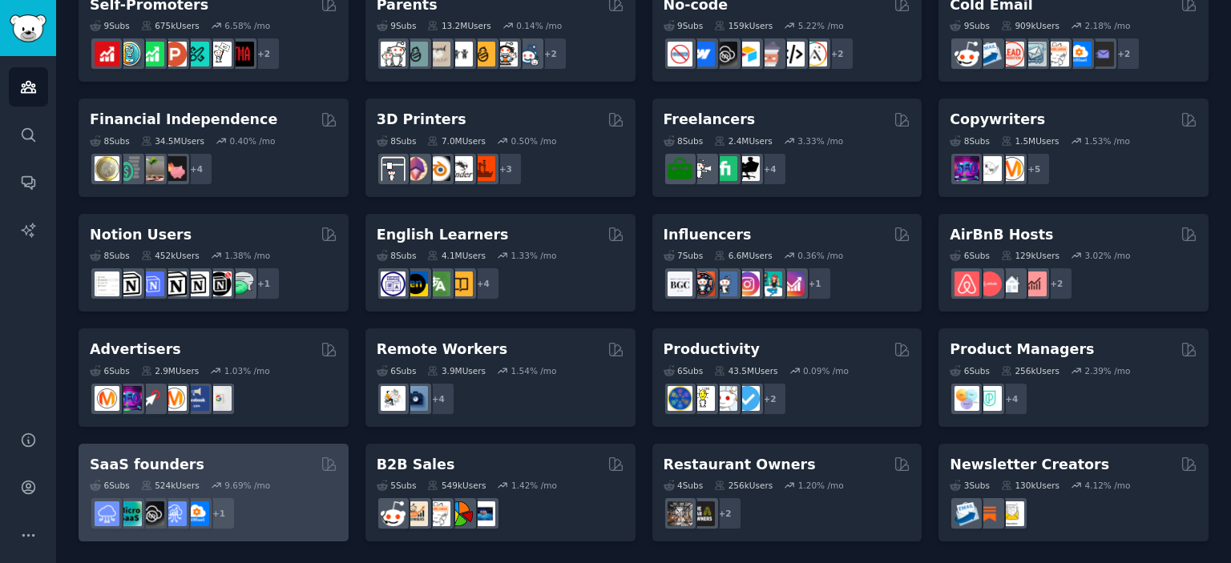
click at [283, 455] on div "SaaS founders" at bounding box center [214, 465] width 248 height 20
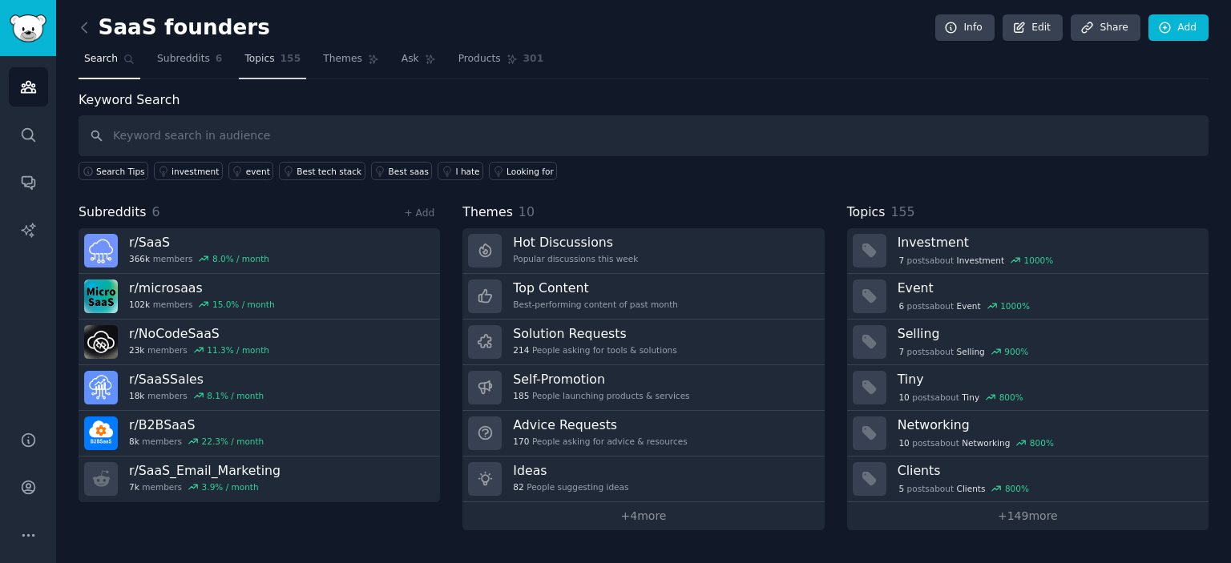
click at [248, 59] on span "Topics" at bounding box center [259, 59] width 30 height 14
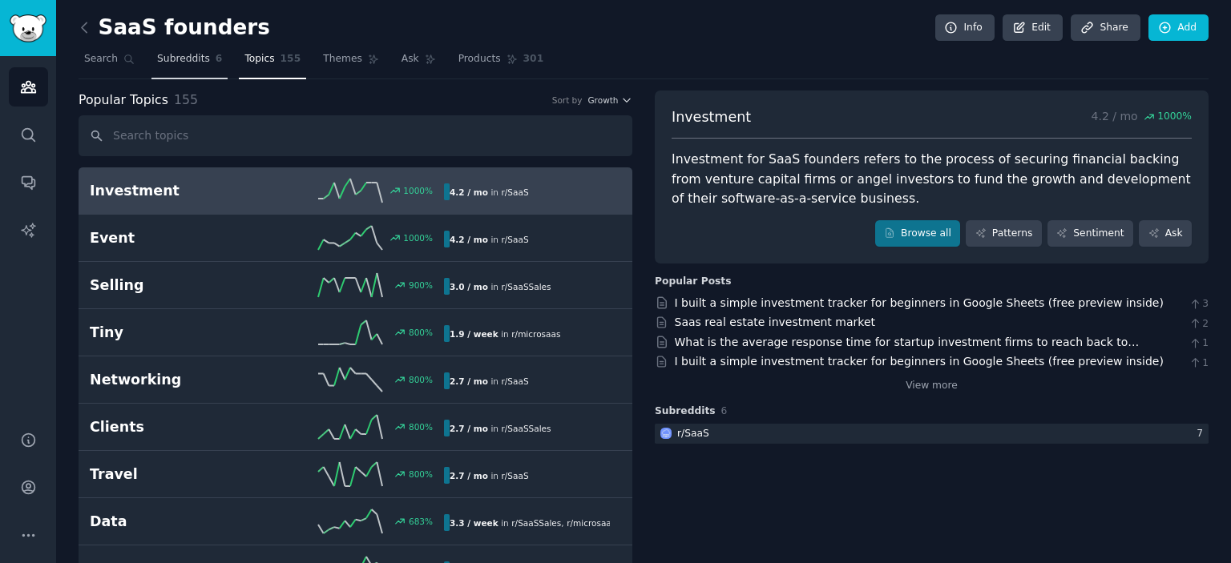
click at [195, 61] on span "Subreddits" at bounding box center [183, 59] width 53 height 14
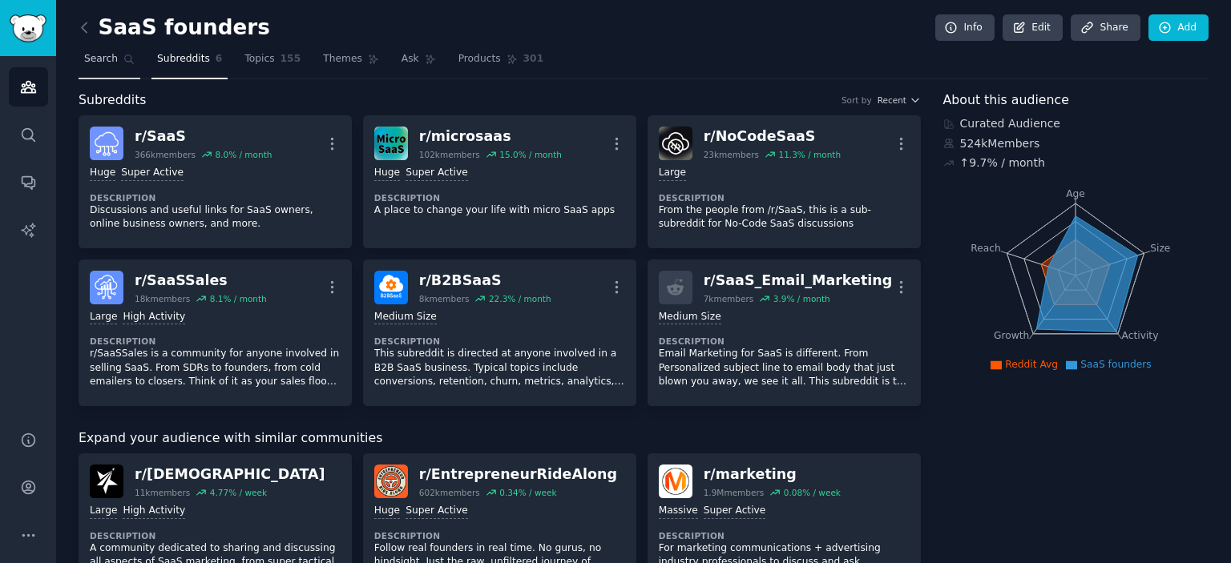
click at [101, 67] on link "Search" at bounding box center [110, 62] width 62 height 33
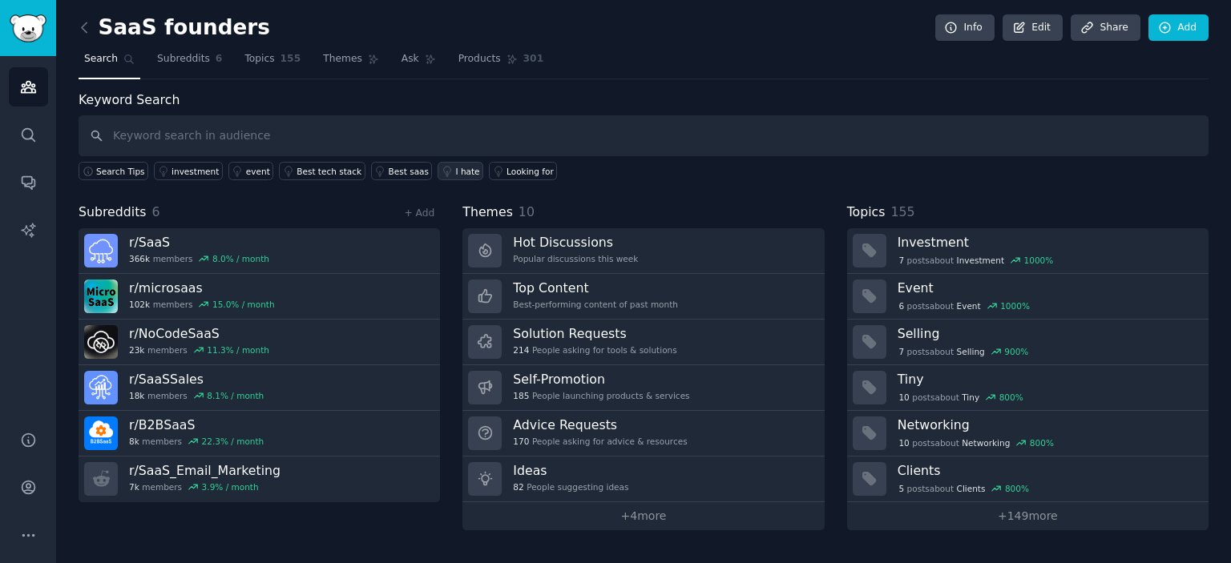
click at [455, 172] on div "I hate" at bounding box center [467, 171] width 24 height 11
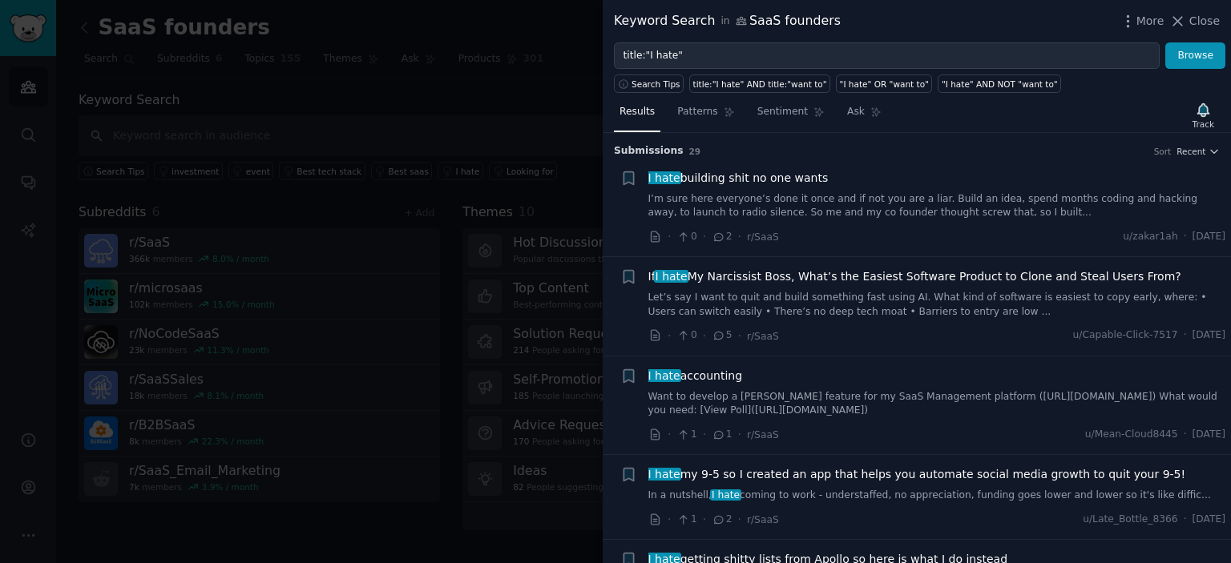
click at [769, 176] on span "I hate building shit no one wants" at bounding box center [738, 178] width 180 height 17
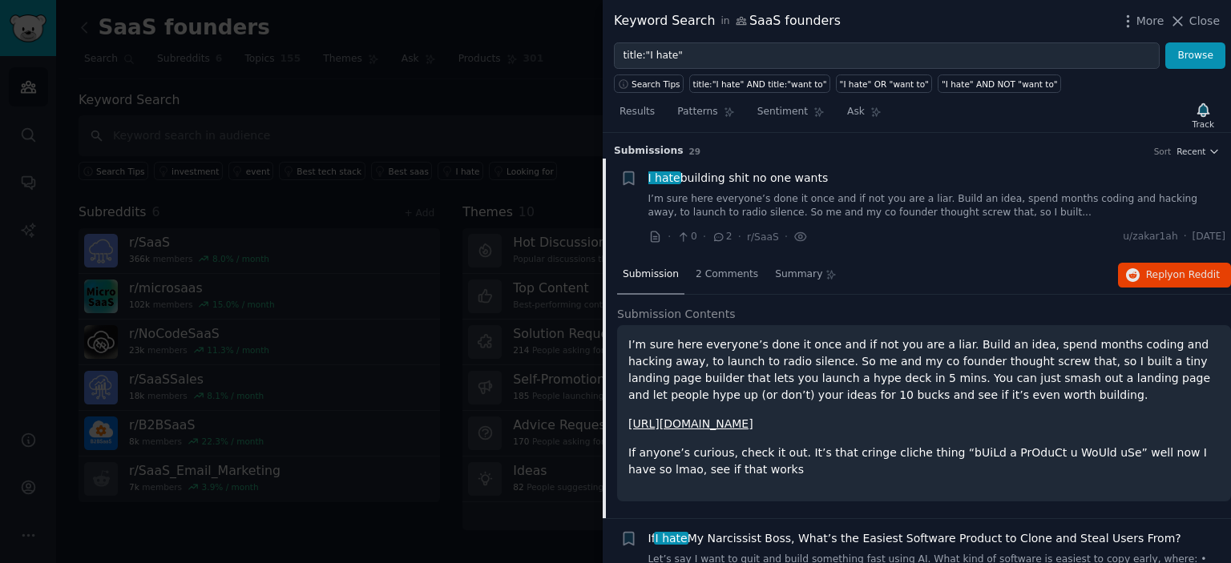
scroll to position [25, 0]
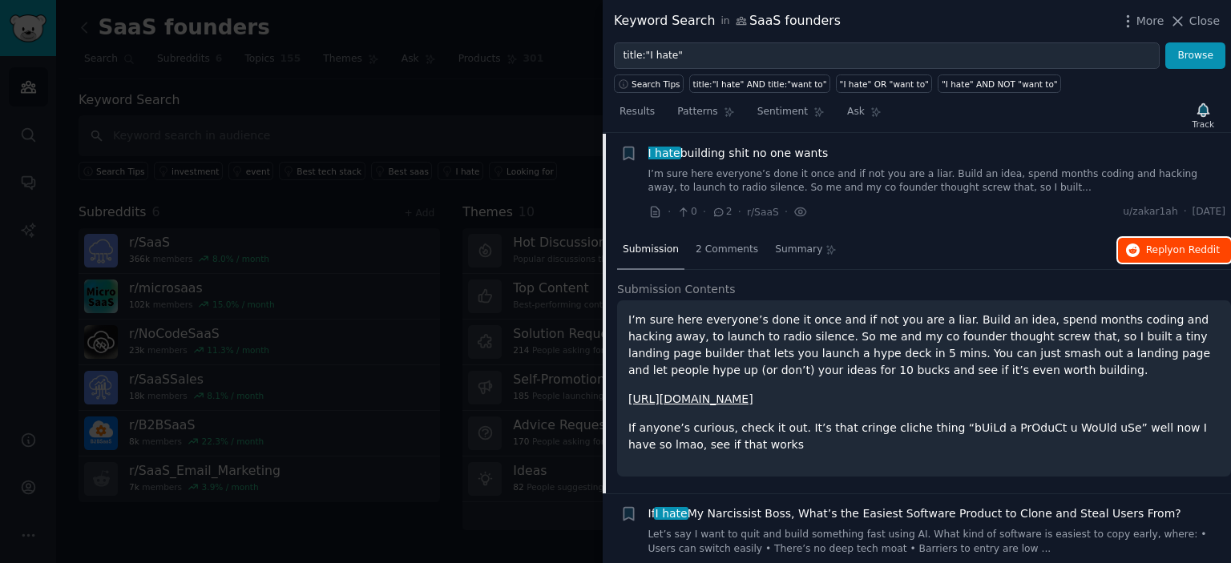
click at [1171, 244] on span "Reply on Reddit" at bounding box center [1183, 251] width 74 height 14
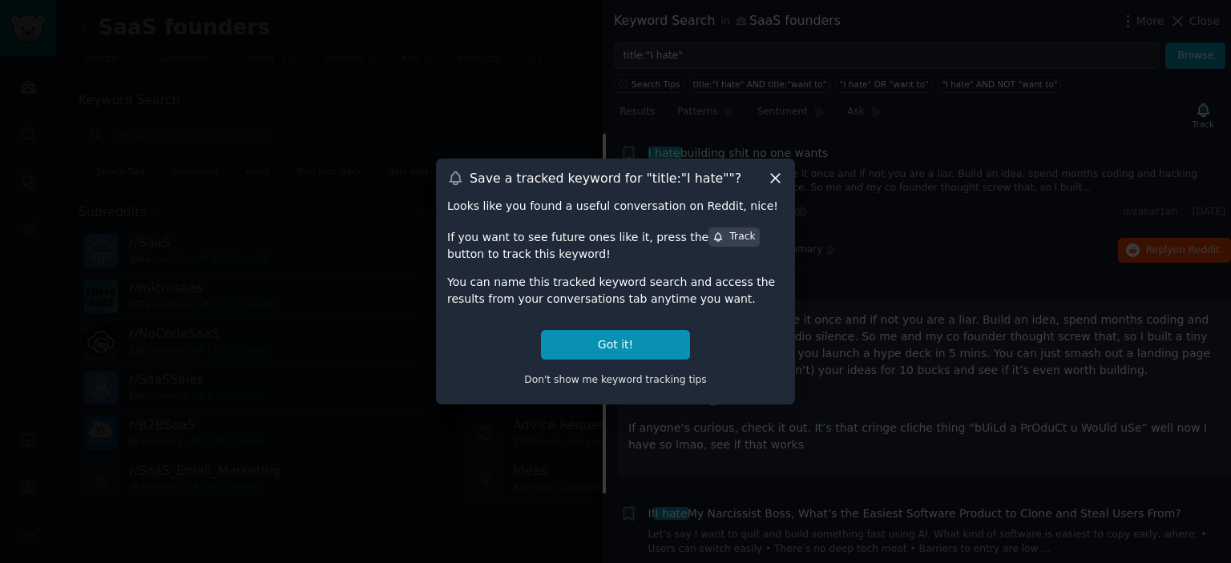
click at [777, 176] on icon at bounding box center [775, 178] width 9 height 9
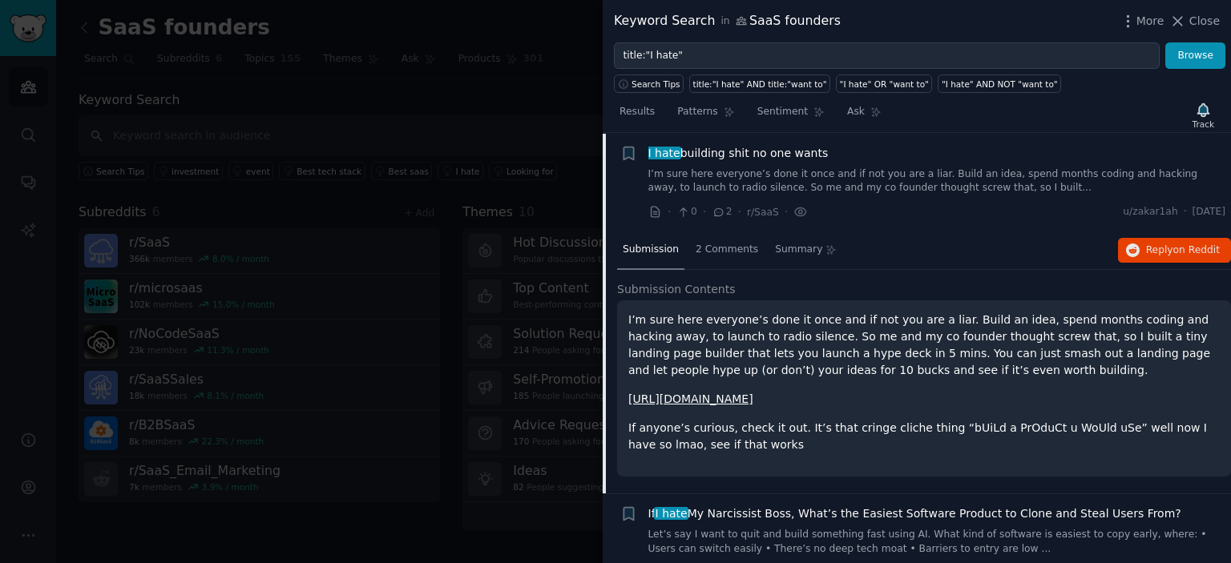
click at [839, 154] on div "I hate building shit no one wants" at bounding box center [937, 153] width 578 height 17
drag, startPoint x: 1226, startPoint y: 144, endPoint x: 1229, endPoint y: 163, distance: 18.7
click at [1229, 163] on div "Submission s 29 Sort Recent + I hate building shit no one wants I’m sure here e…" at bounding box center [917, 348] width 628 height 430
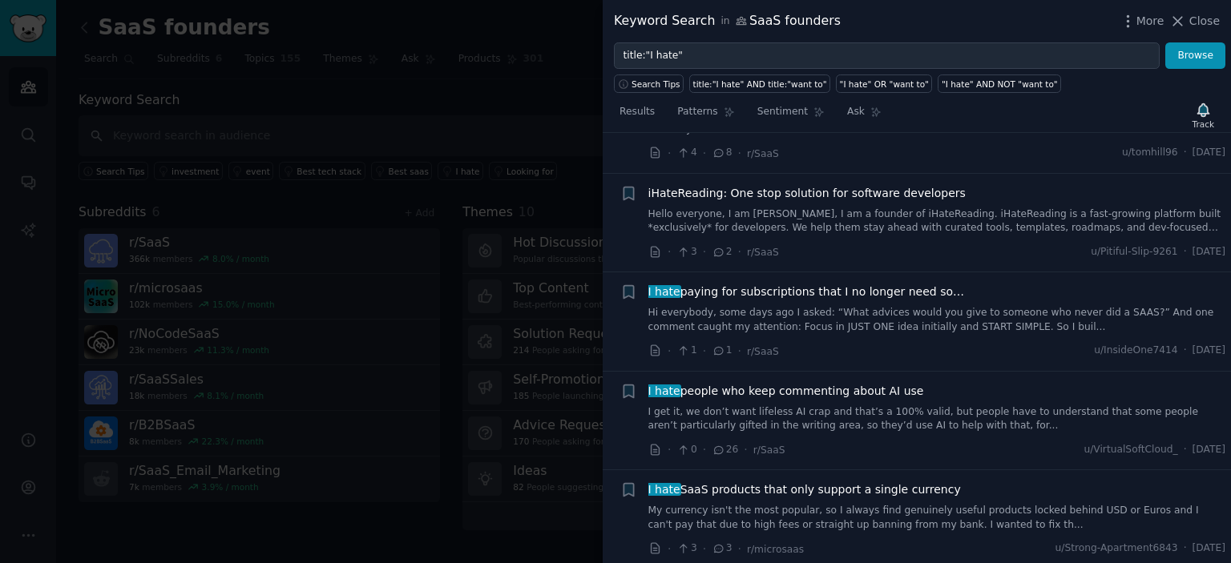
scroll to position [962, 0]
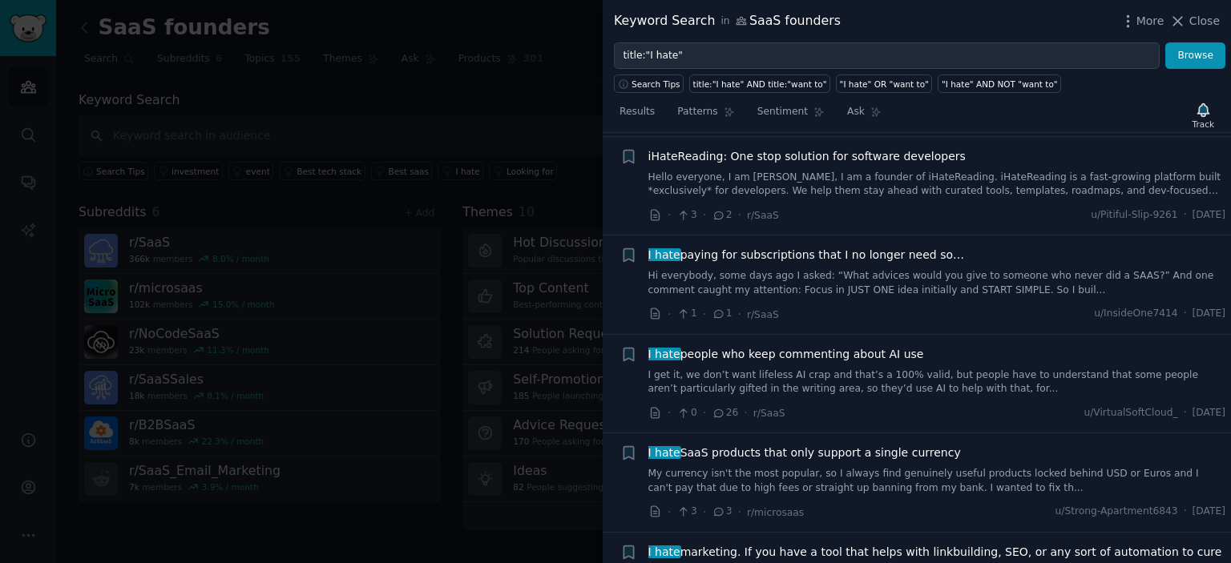
click at [837, 252] on span "I hate paying for subscriptions that I no longer need so…" at bounding box center [806, 255] width 317 height 17
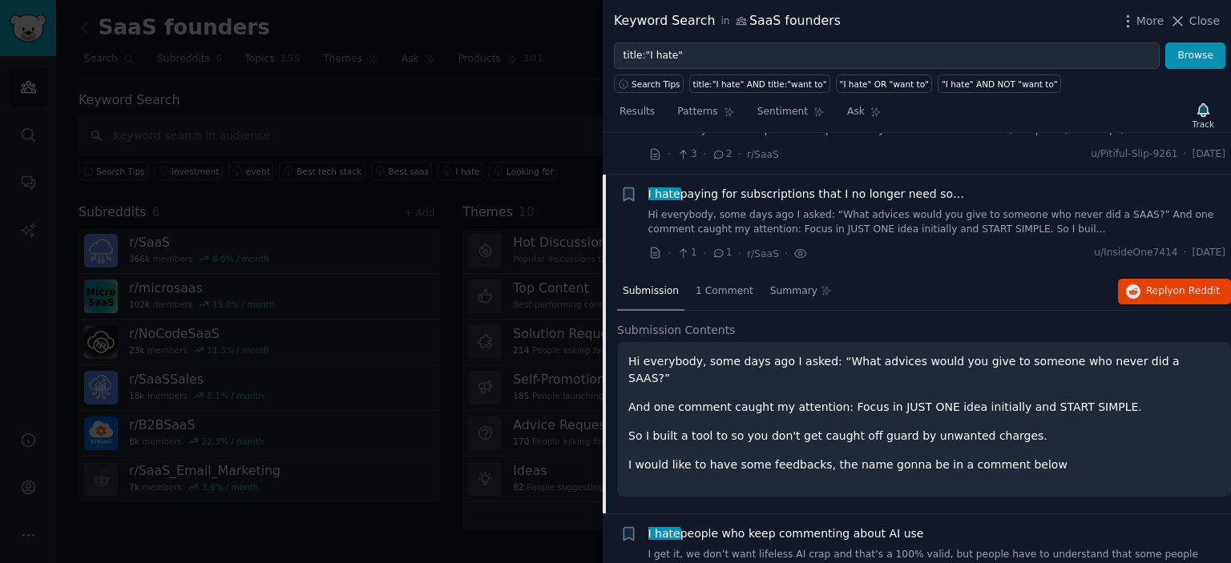
scroll to position [801, 0]
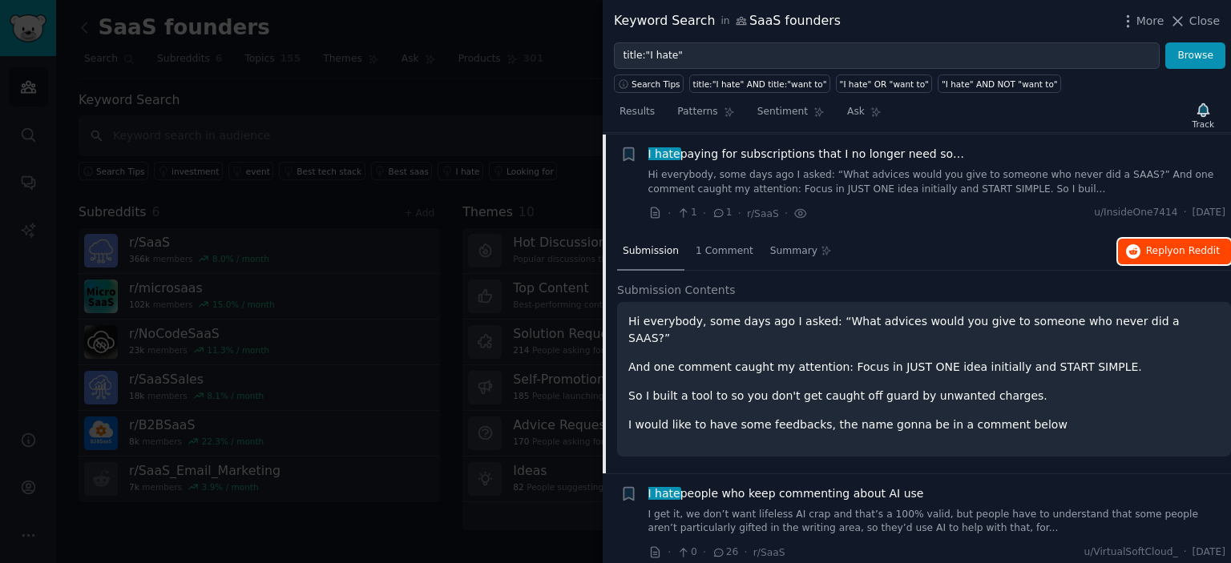
click at [1173, 250] on span "on Reddit" at bounding box center [1196, 250] width 46 height 11
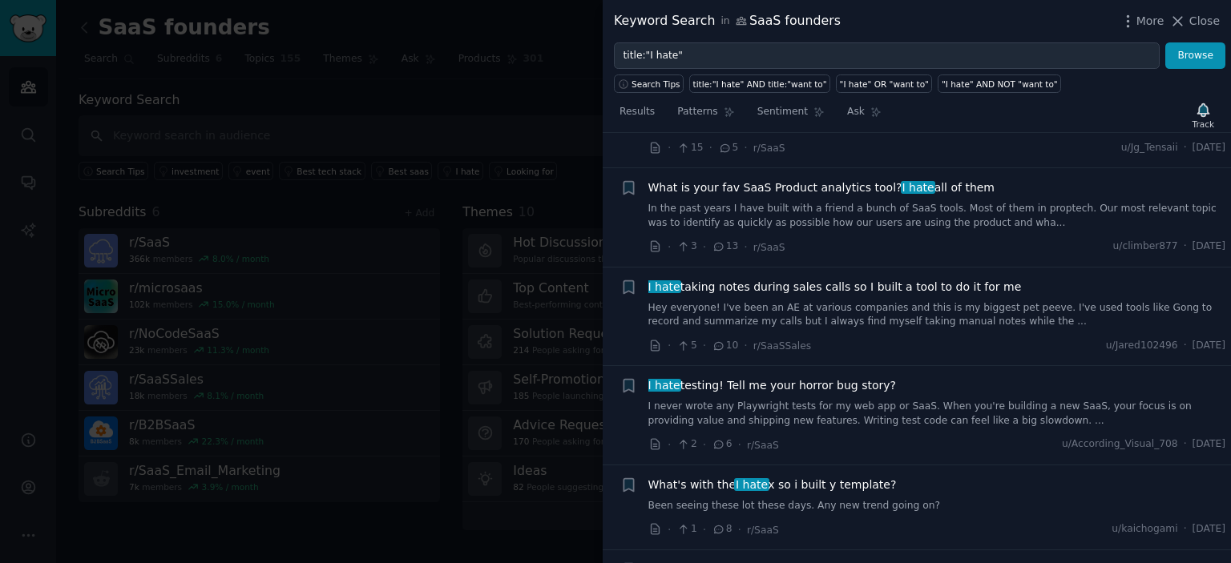
scroll to position [1628, 0]
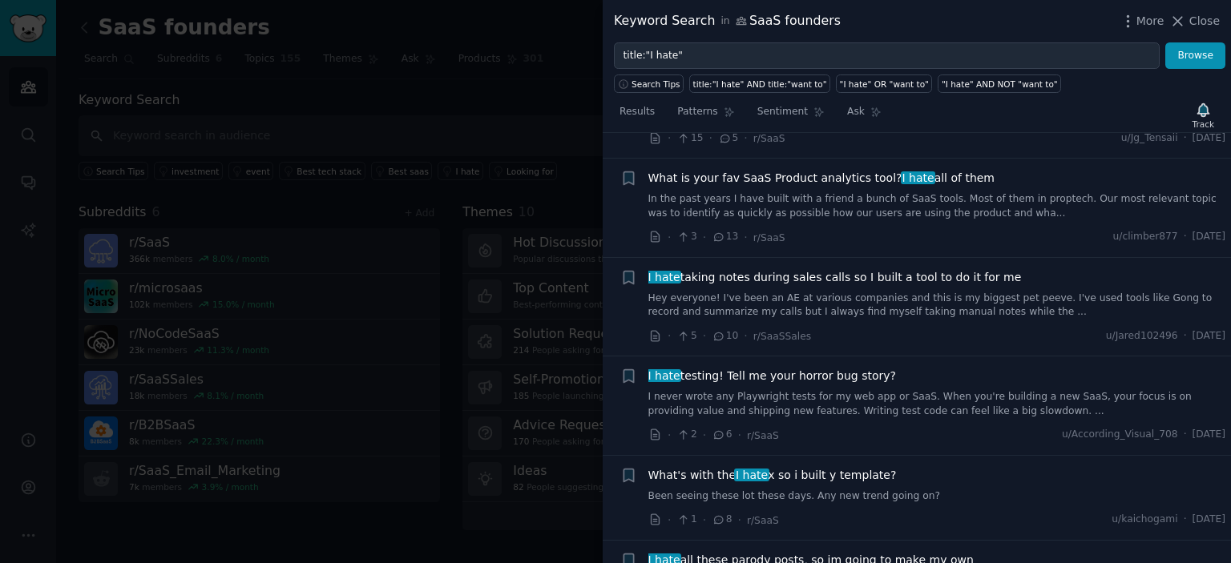
click at [836, 275] on span "I hate taking notes during sales calls so I built a tool to do it for me" at bounding box center [834, 277] width 373 height 17
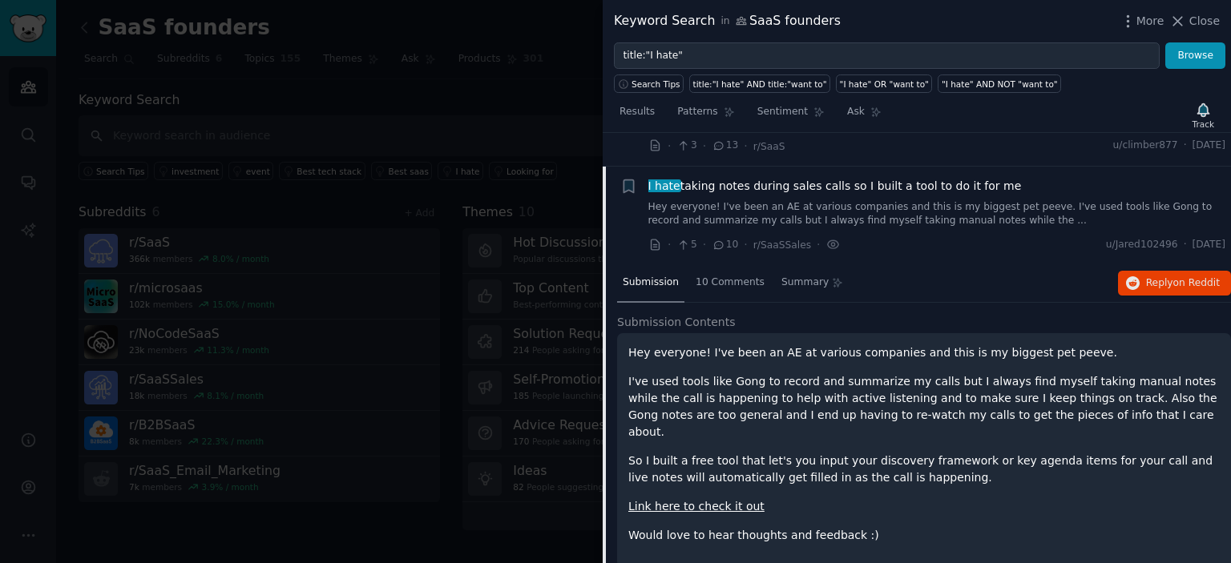
scroll to position [1510, 0]
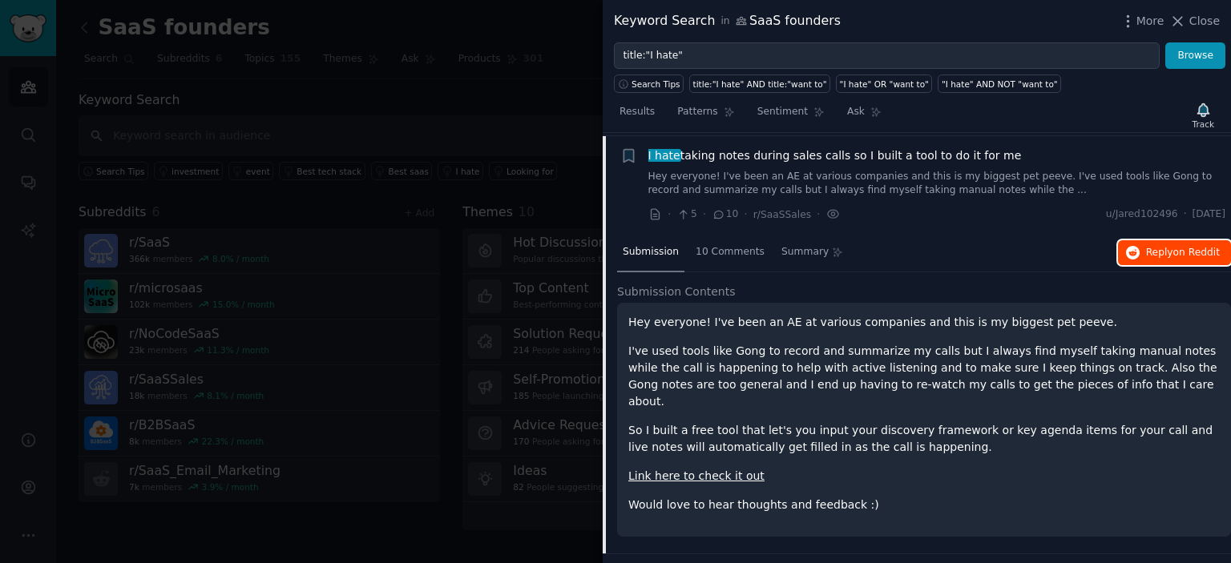
click at [1153, 253] on span "Reply on Reddit" at bounding box center [1183, 253] width 74 height 14
click at [1119, 151] on div "I hate taking notes during sales calls so I built a tool to do it for me" at bounding box center [937, 155] width 578 height 17
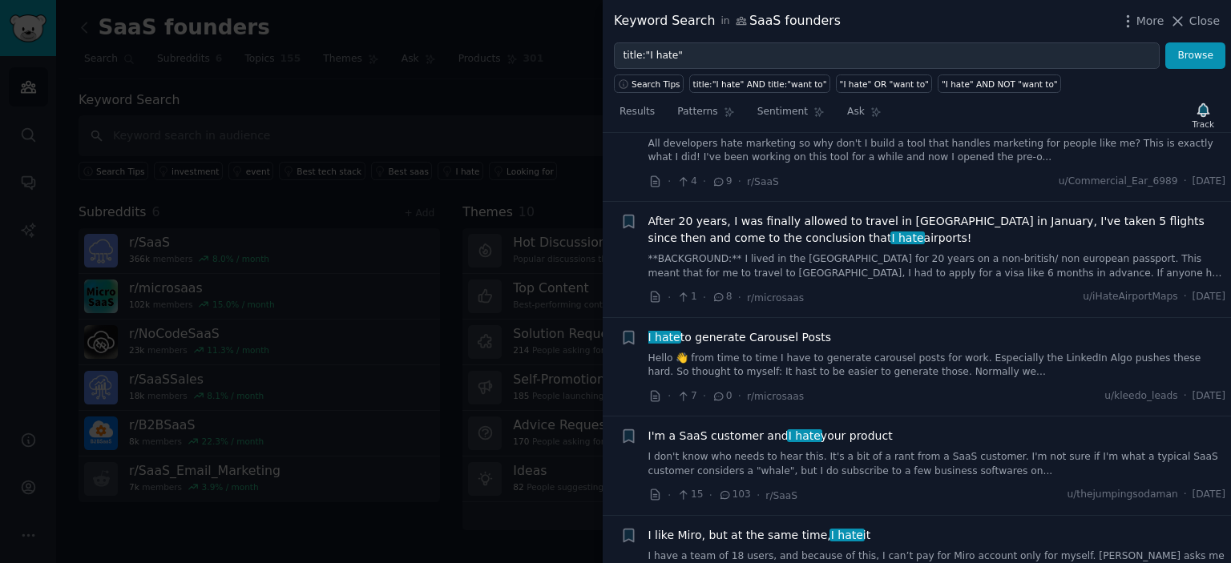
scroll to position [2725, 0]
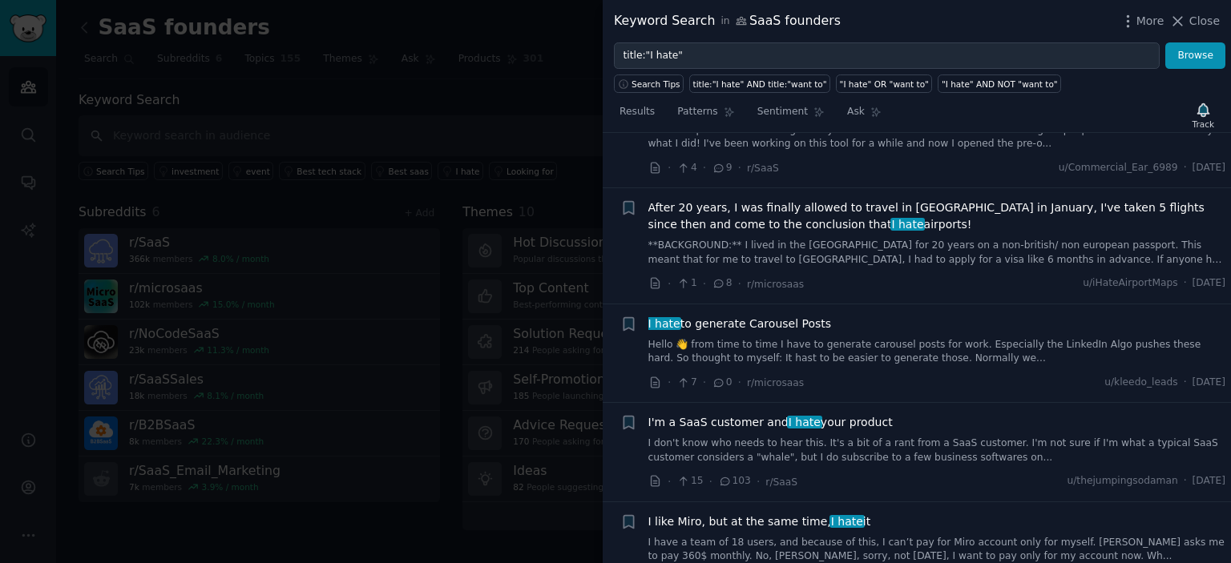
click at [503, 318] on div at bounding box center [615, 281] width 1231 height 563
